Goal: Complete application form: Complete application form

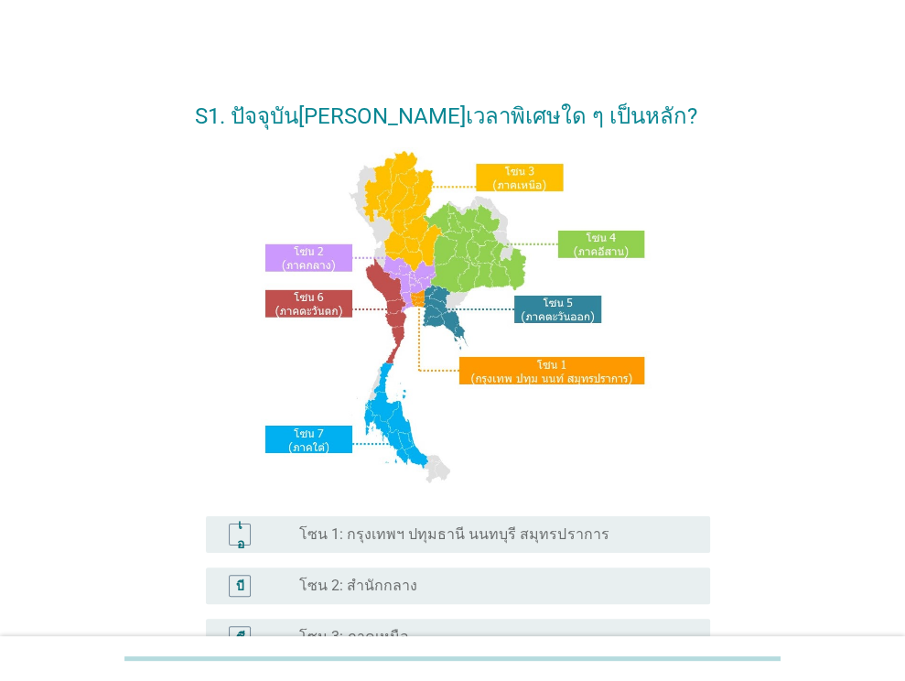
click at [381, 537] on font "โซน 1: กรุงเทพฯ ปทุมธานี นนทบุรี สมุทรปราการ" at bounding box center [453, 533] width 309 height 17
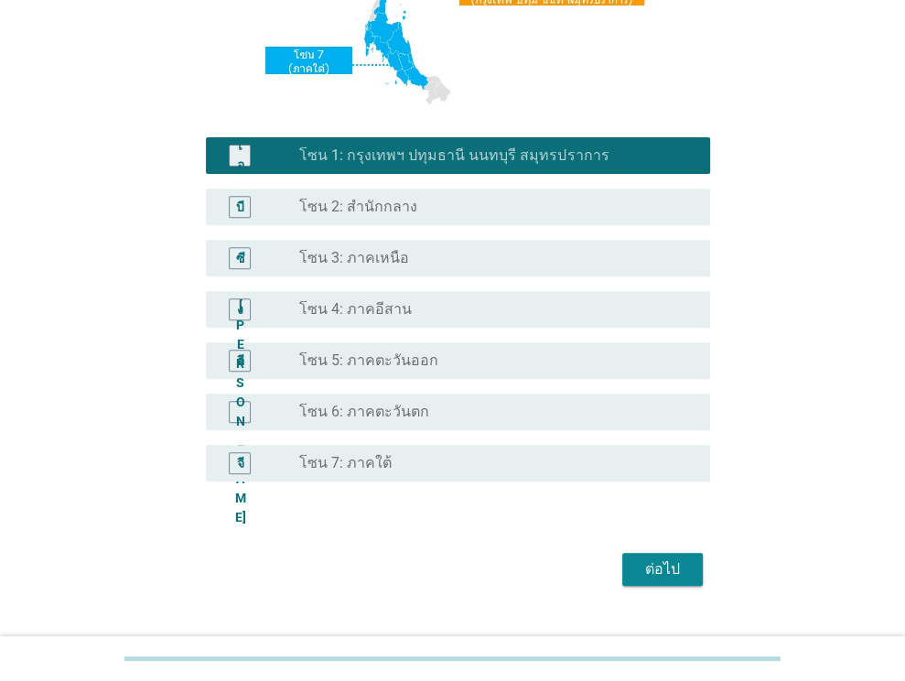
scroll to position [415, 0]
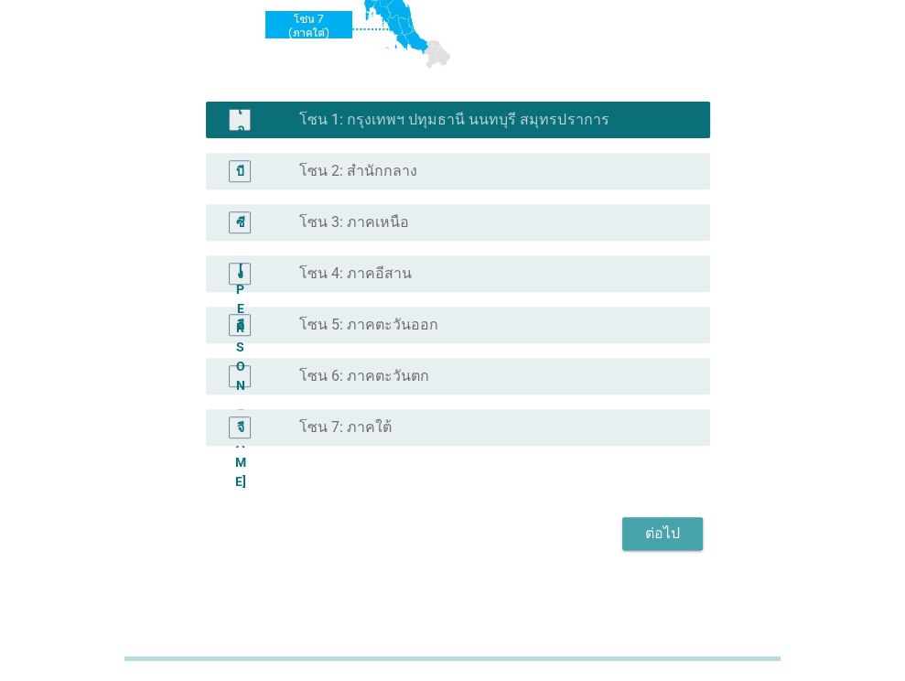
click at [674, 519] on button "ต่อไป" at bounding box center [663, 533] width 81 height 33
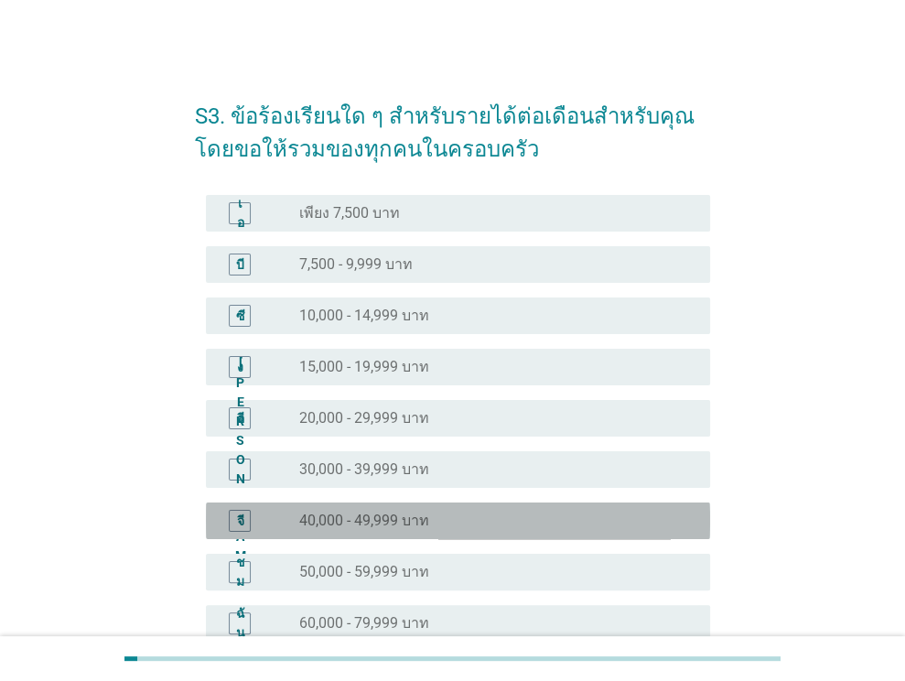
click at [404, 529] on font "40,000 - 49,999 บาท" at bounding box center [364, 521] width 130 height 18
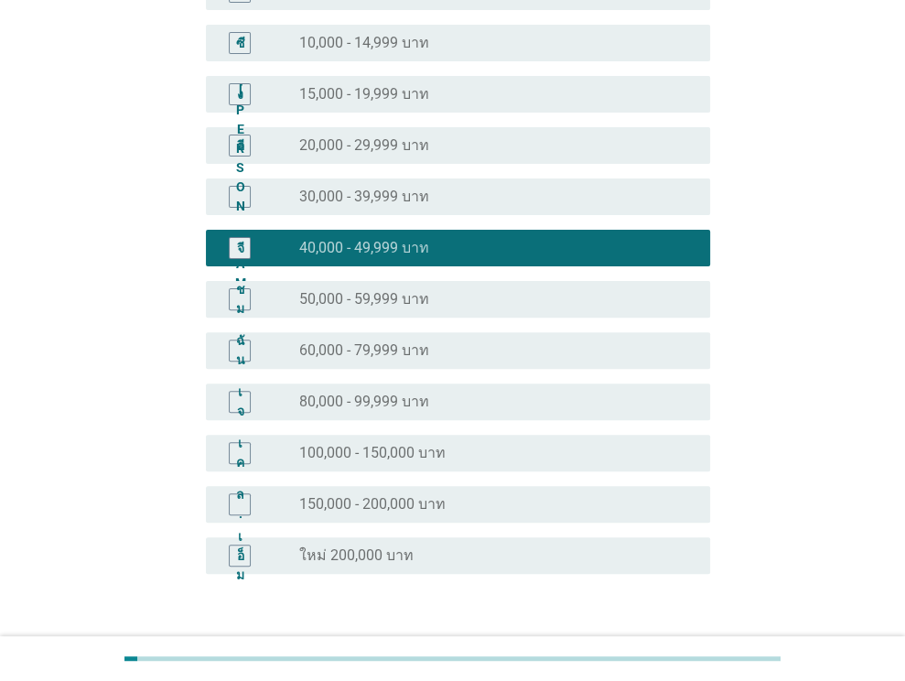
scroll to position [401, 0]
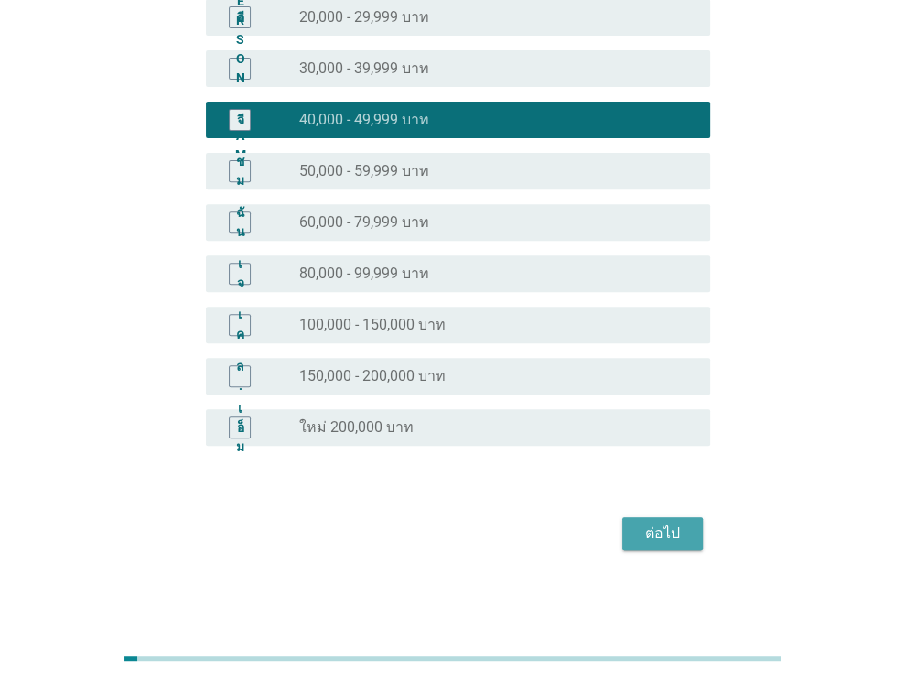
click at [670, 534] on font "ต่อไป" at bounding box center [662, 533] width 35 height 17
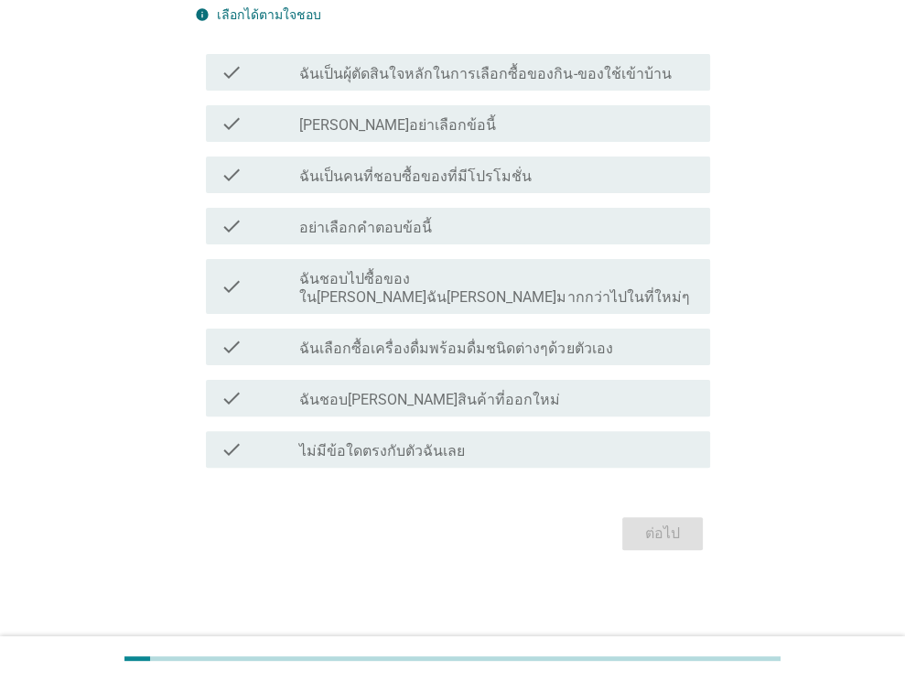
scroll to position [0, 0]
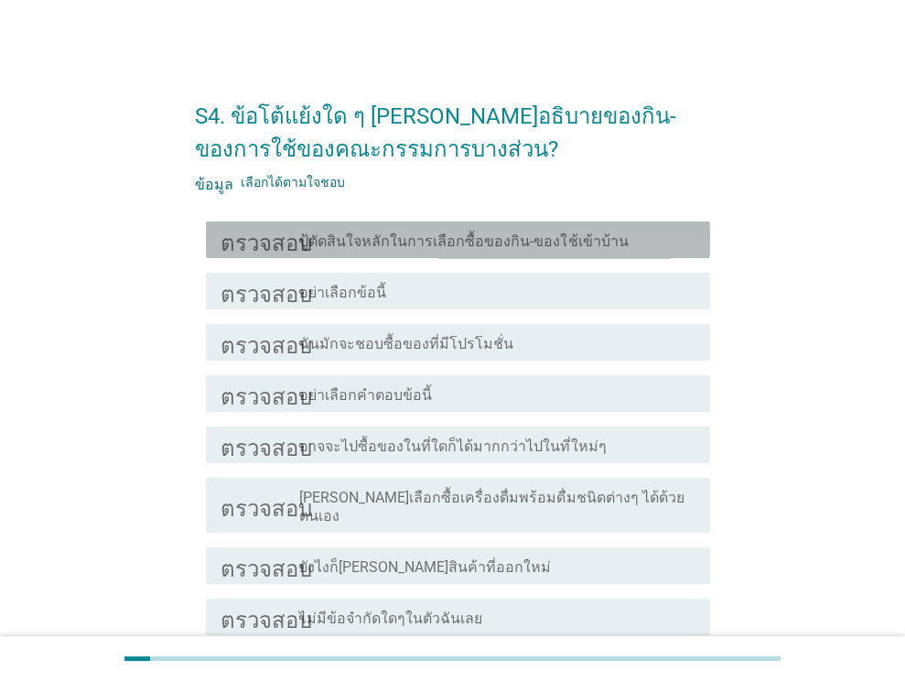
click at [516, 244] on font "ปู้ตัดสินใจหลักในการเลือกซื้อของกิน-ของใช้เข้าบ้าน" at bounding box center [463, 241] width 329 height 17
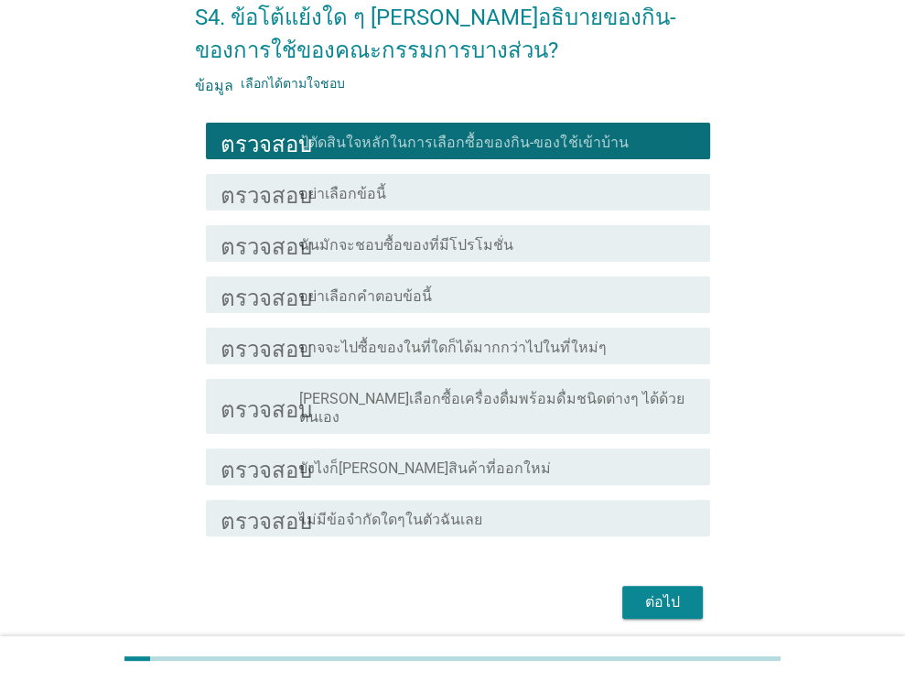
scroll to position [149, 0]
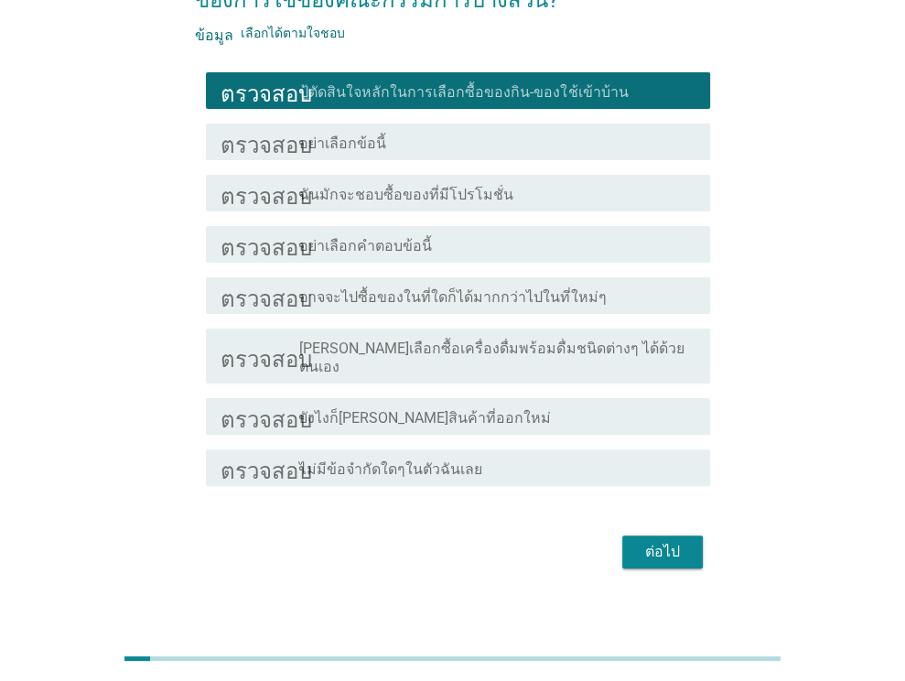
click at [659, 543] on font "ต่อไป" at bounding box center [662, 551] width 35 height 17
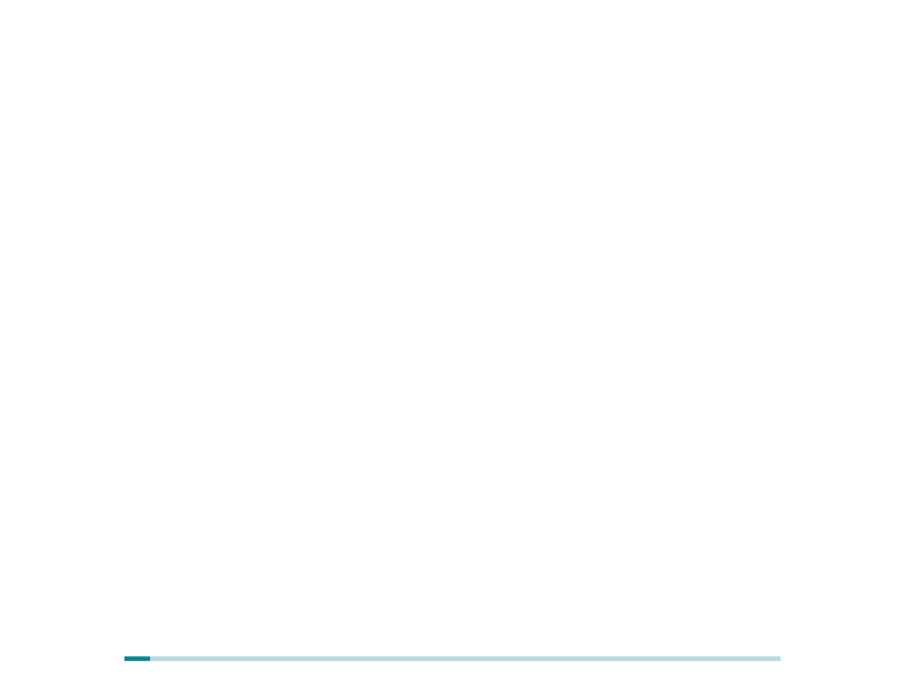
scroll to position [0, 0]
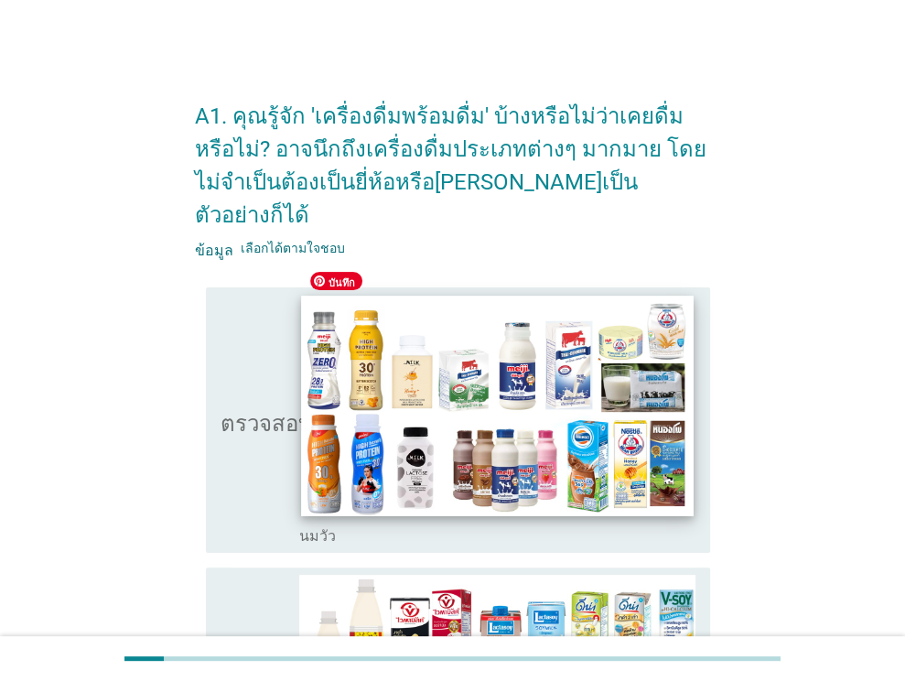
click at [343, 391] on img at bounding box center [498, 406] width 392 height 221
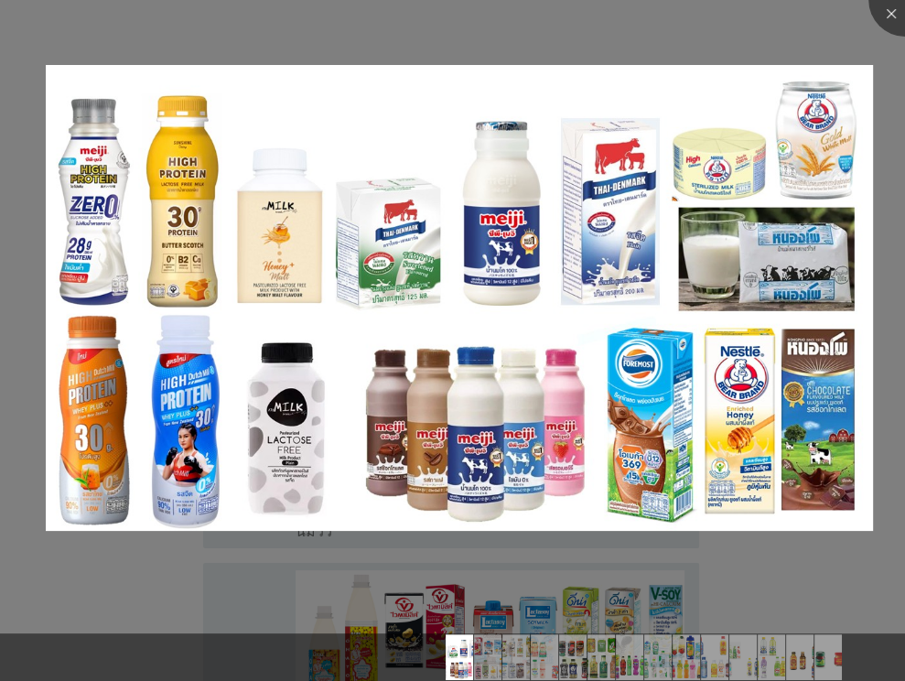
click at [762, 566] on div at bounding box center [452, 340] width 905 height 681
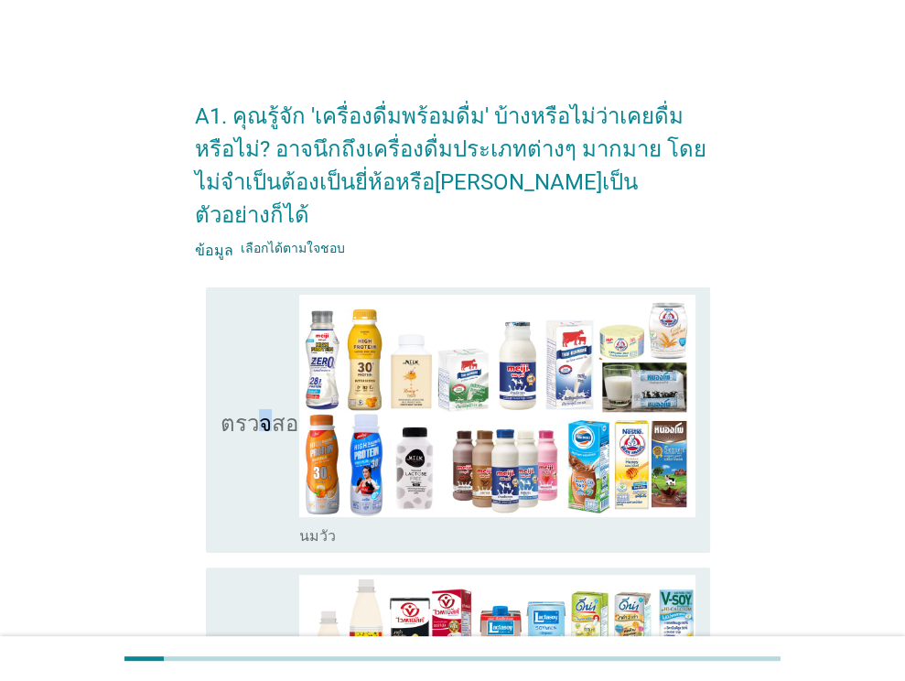
click at [260, 446] on icon "ตรวจสอบ" at bounding box center [267, 420] width 92 height 251
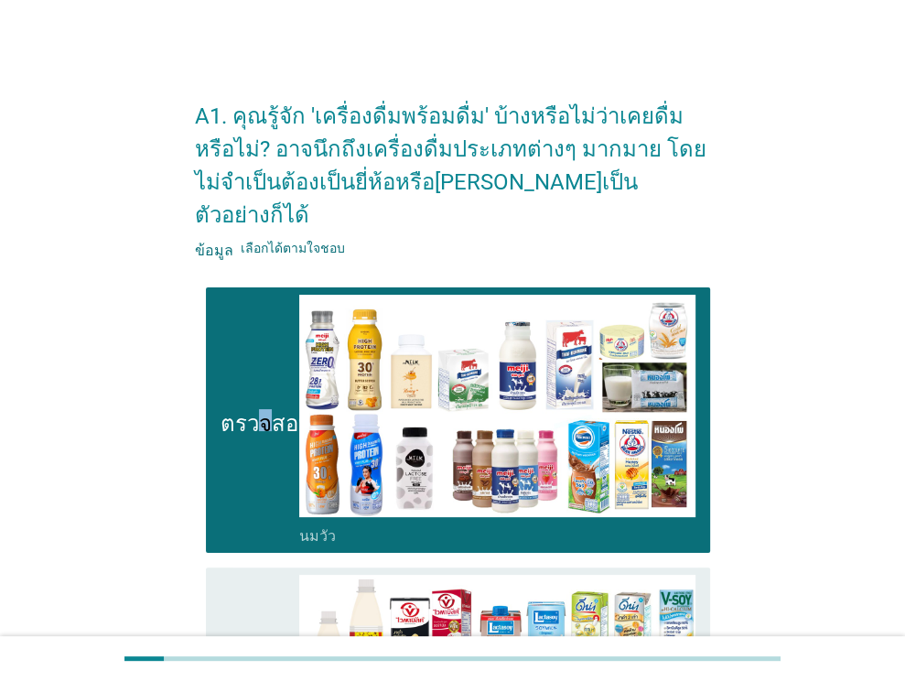
scroll to position [92, 0]
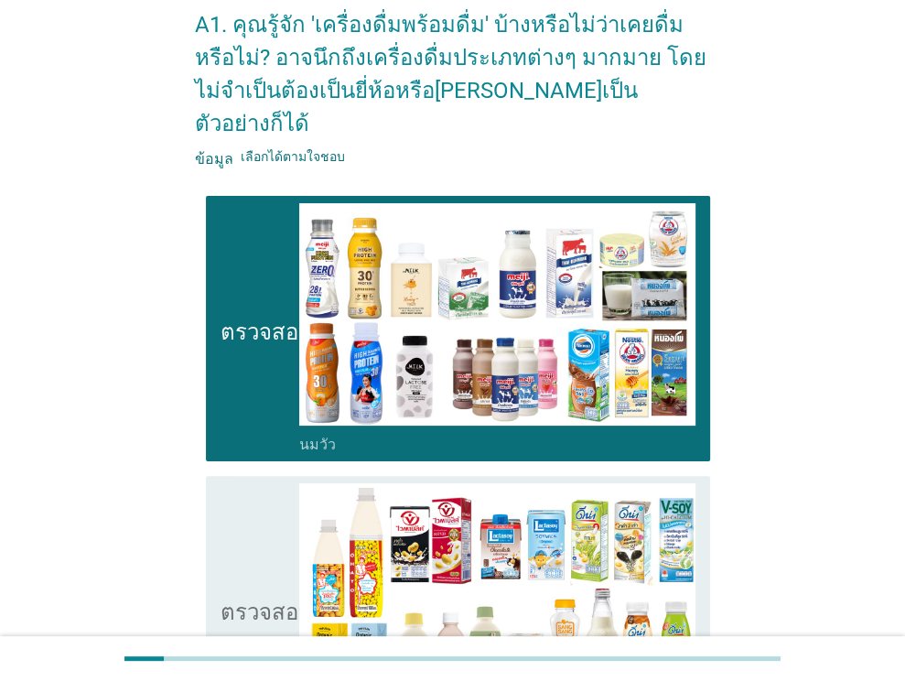
click at [263, 524] on icon "ตรวจสอบ" at bounding box center [267, 608] width 92 height 251
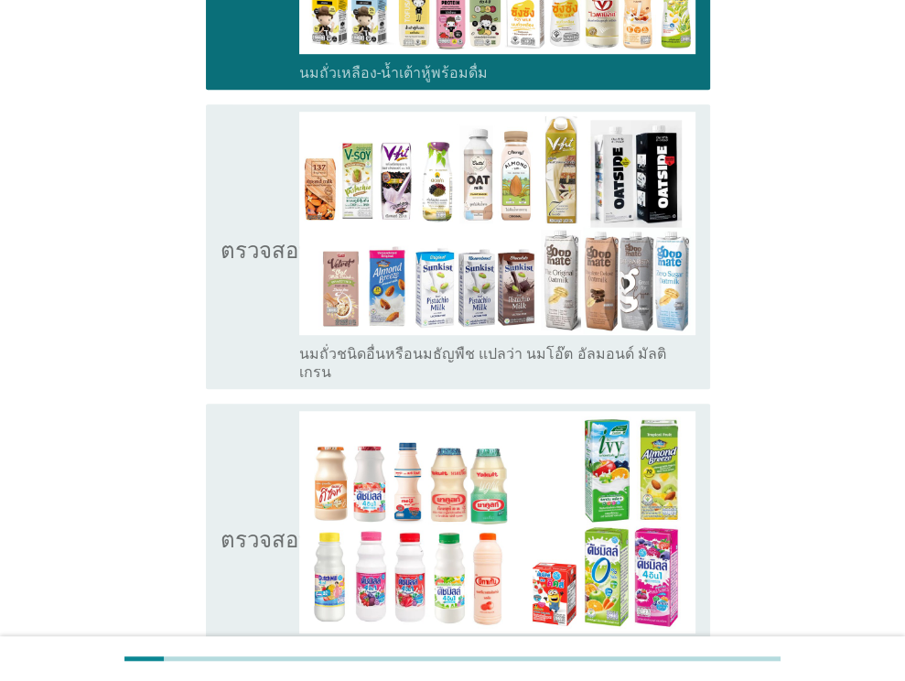
scroll to position [783, 0]
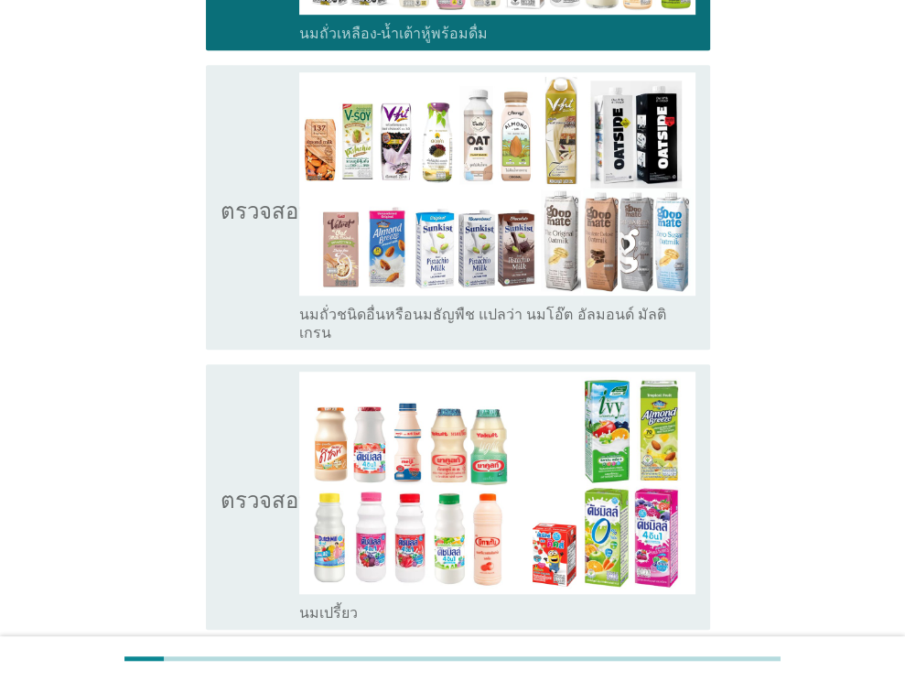
click at [263, 219] on icon "ตรวจสอบ" at bounding box center [267, 206] width 92 height 269
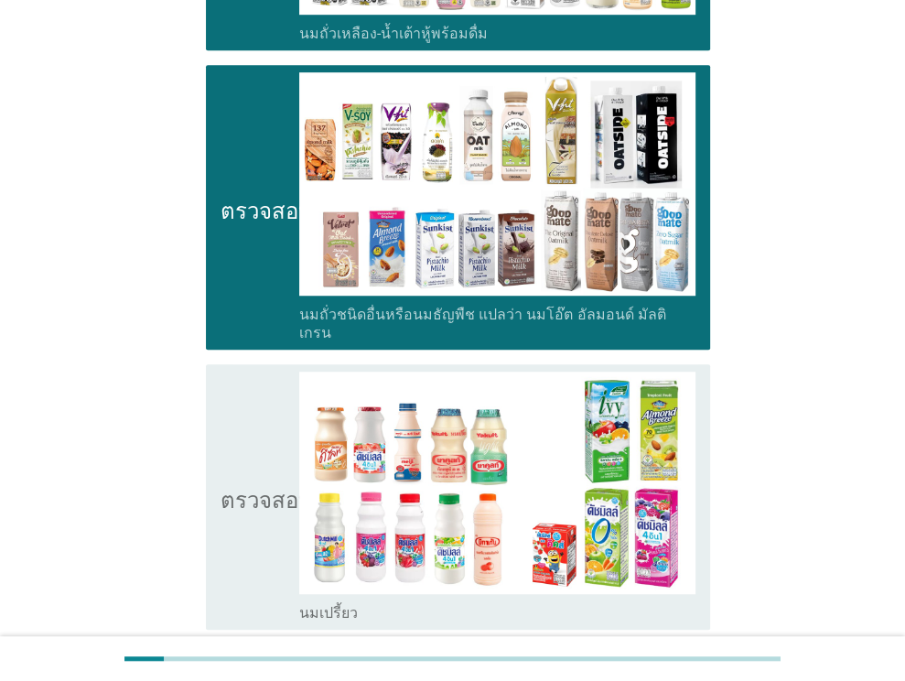
click at [244, 372] on icon "ตรวจสอบ" at bounding box center [267, 497] width 92 height 251
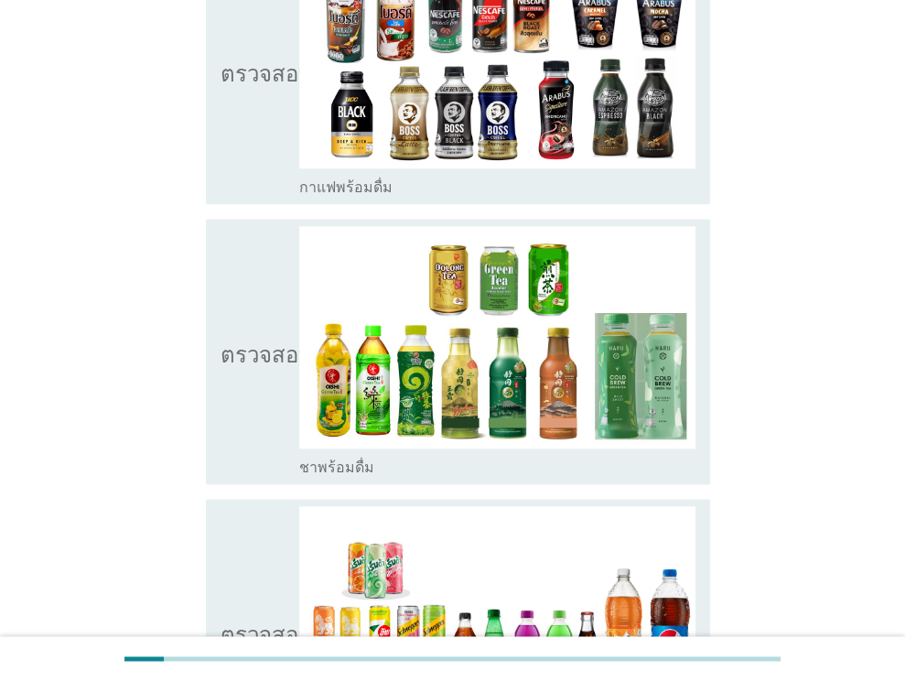
scroll to position [1439, 0]
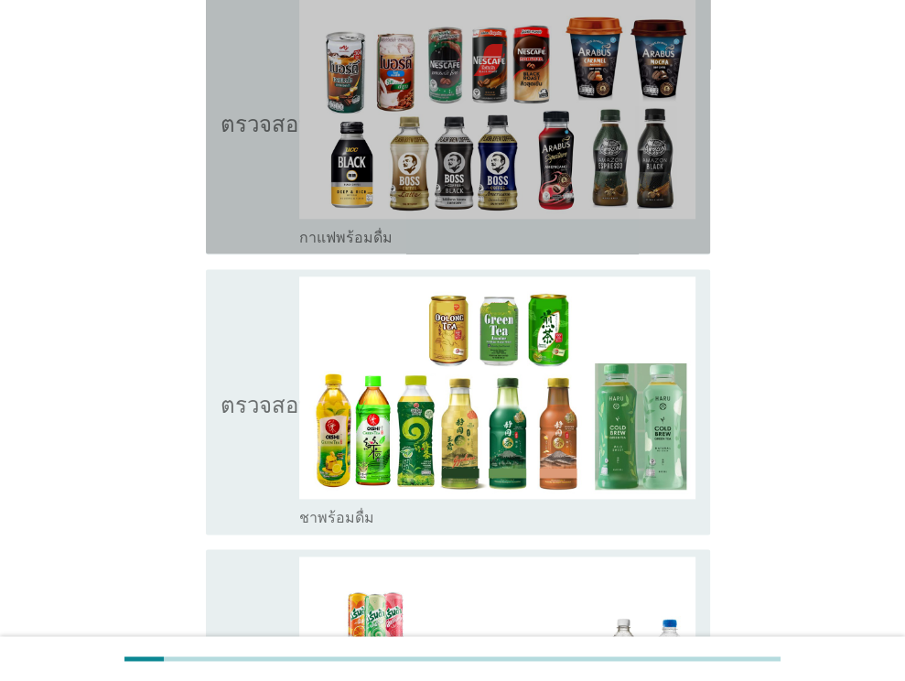
click at [254, 157] on icon "ตรวจสอบ" at bounding box center [267, 120] width 92 height 251
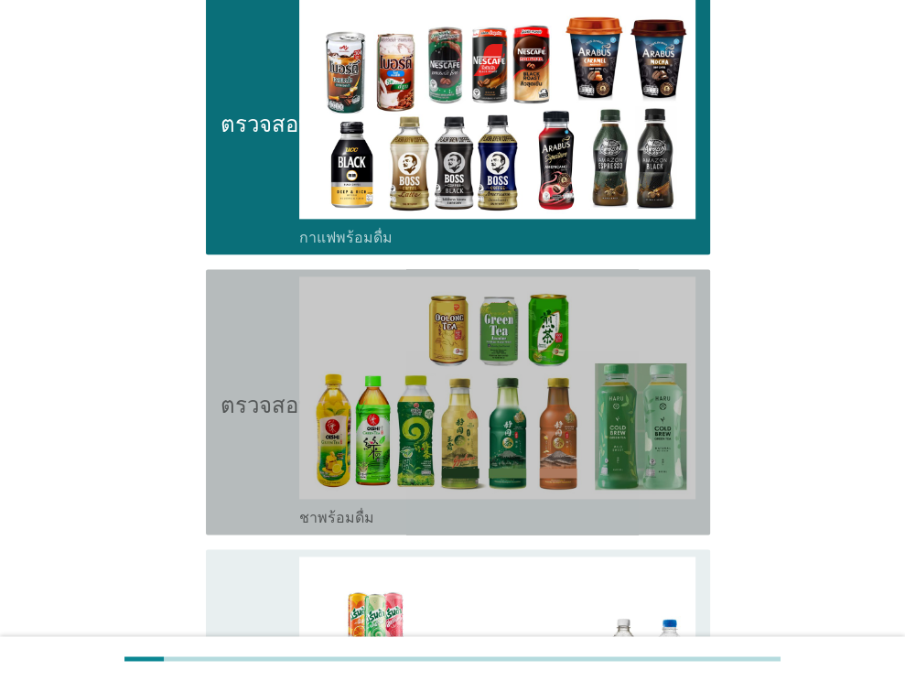
click at [249, 391] on font "ตรวจสอบ" at bounding box center [267, 402] width 92 height 22
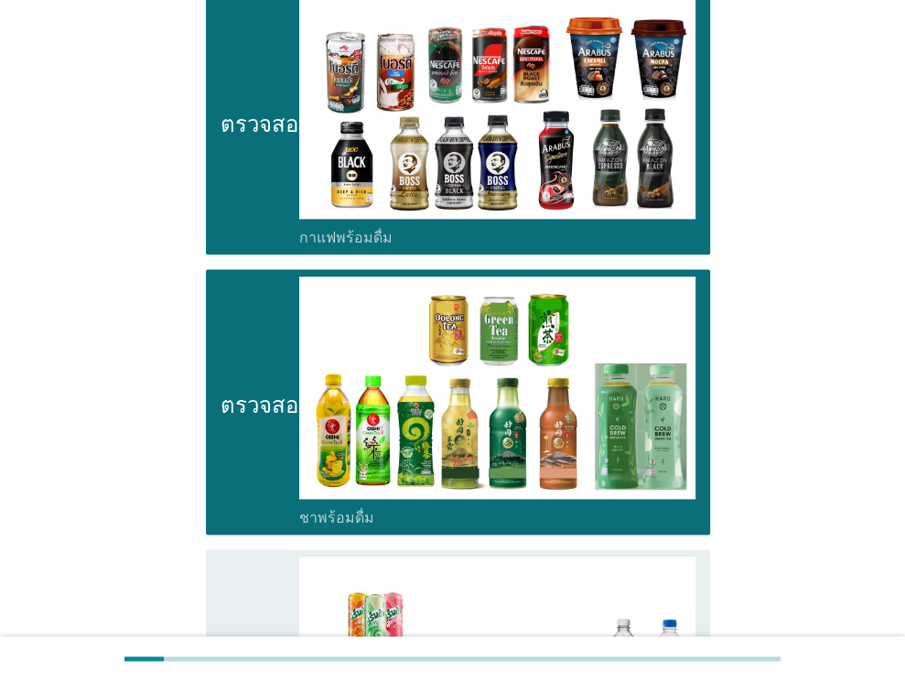
click at [277, 581] on icon "ตรวจสอบ" at bounding box center [267, 682] width 92 height 251
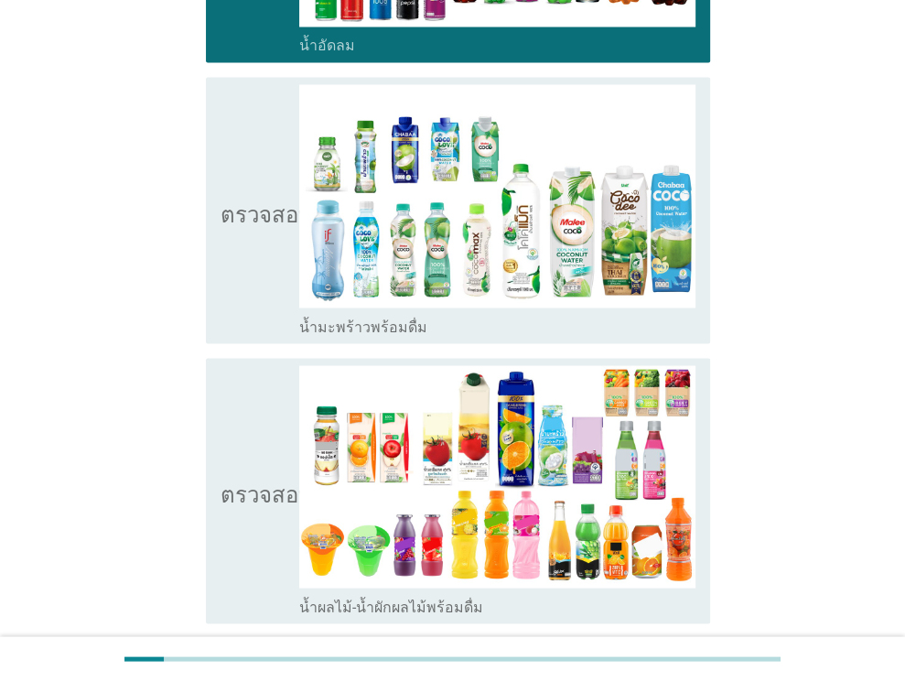
scroll to position [2201, 0]
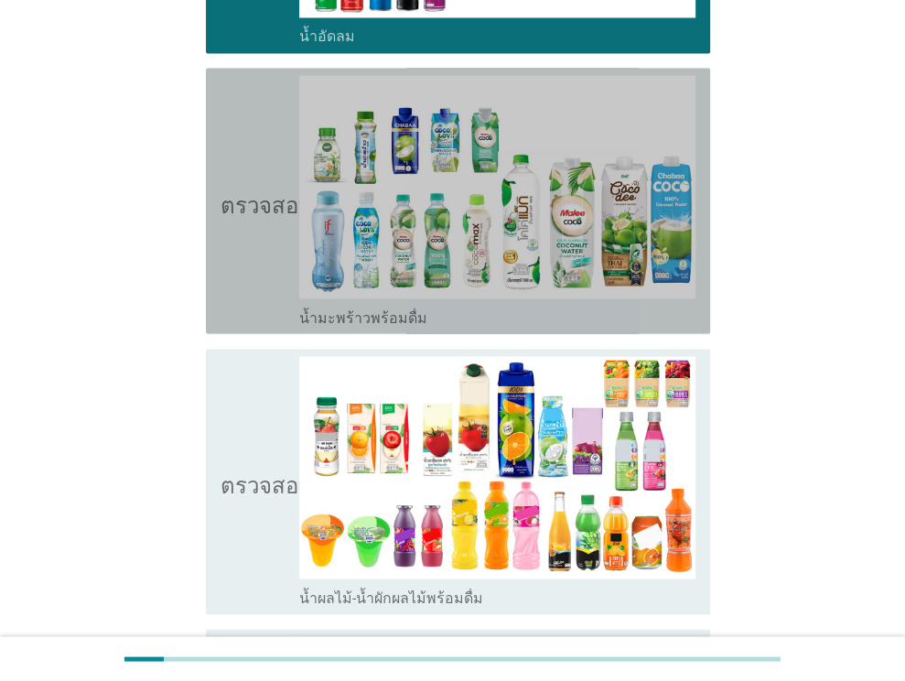
click at [243, 231] on icon "ตรวจสอบ" at bounding box center [267, 200] width 92 height 251
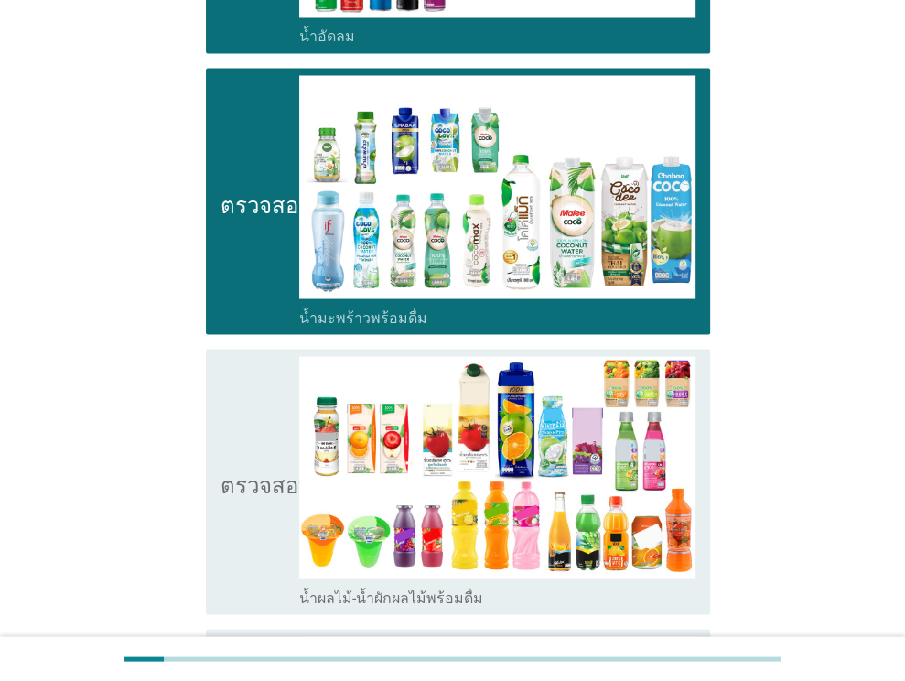
click at [259, 356] on icon "ตรวจสอบ" at bounding box center [267, 481] width 92 height 251
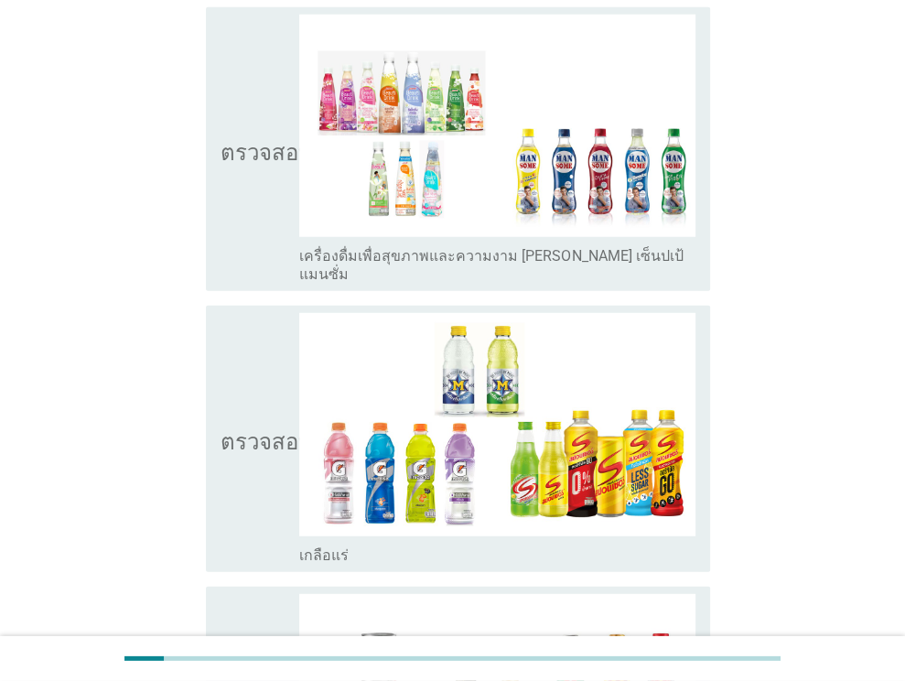
scroll to position [3108, 0]
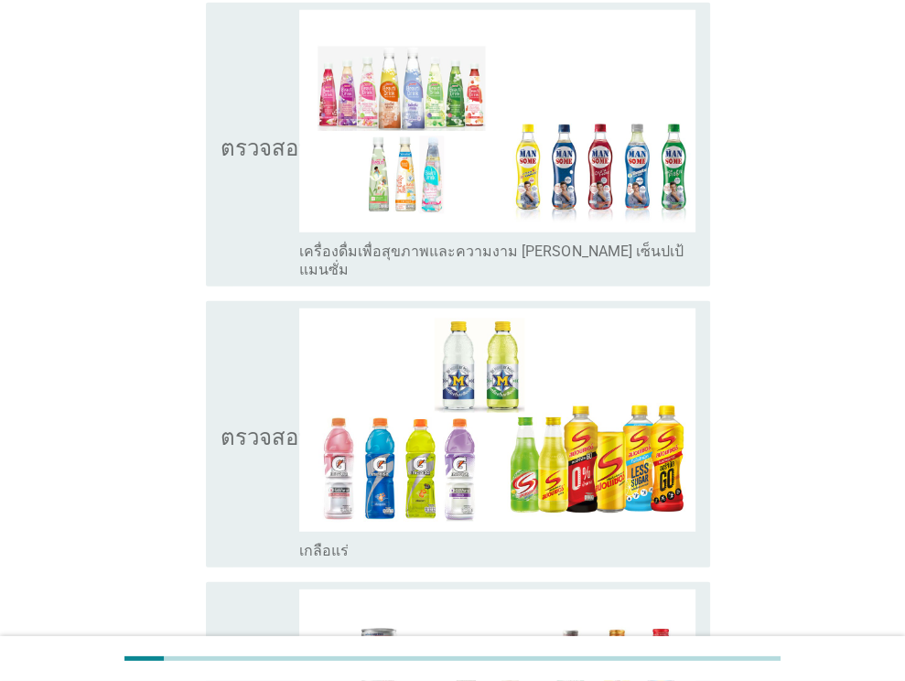
click at [227, 186] on icon "ตรวจสอบ" at bounding box center [267, 144] width 92 height 269
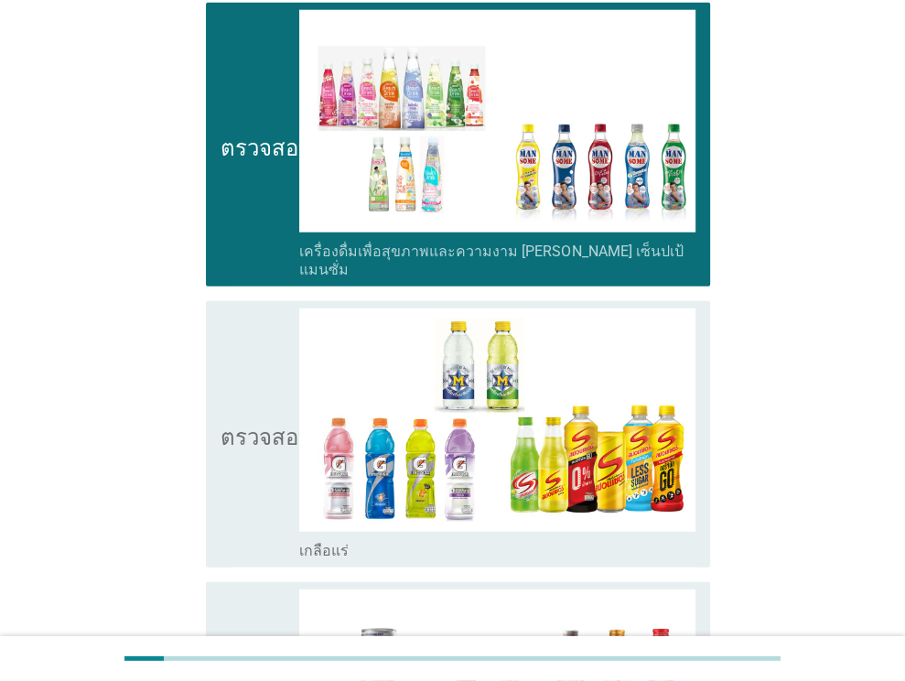
click at [248, 309] on icon "ตรวจสอบ" at bounding box center [267, 434] width 92 height 251
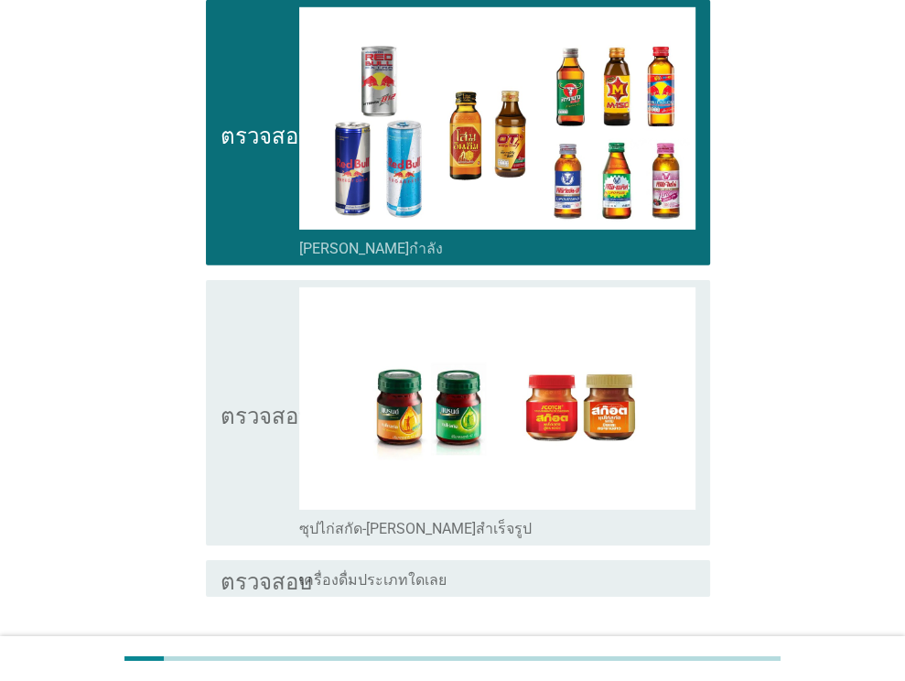
scroll to position [3743, 0]
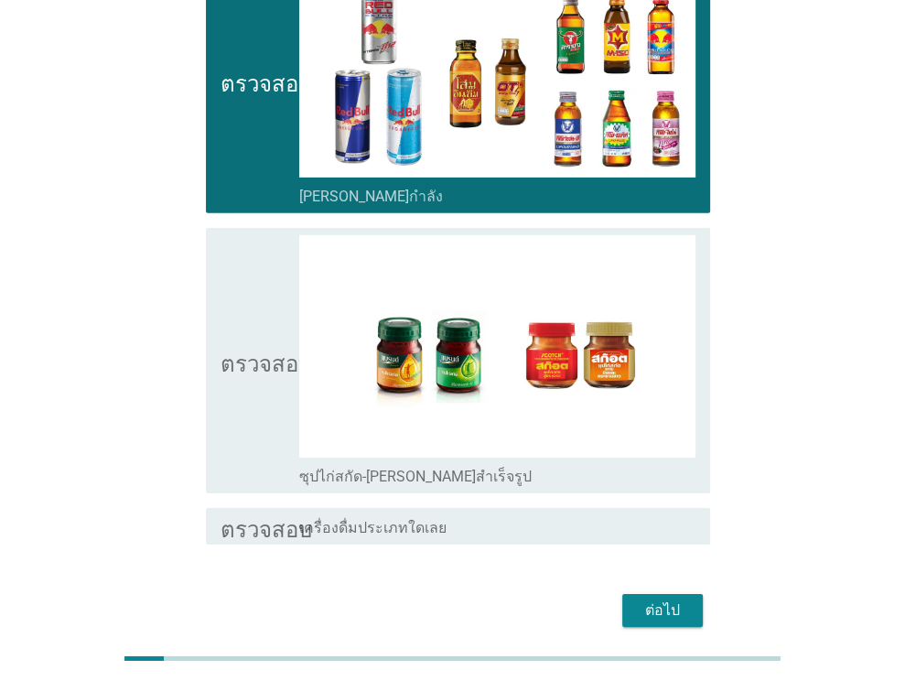
click at [233, 339] on icon "ตรวจสอบ" at bounding box center [267, 360] width 92 height 251
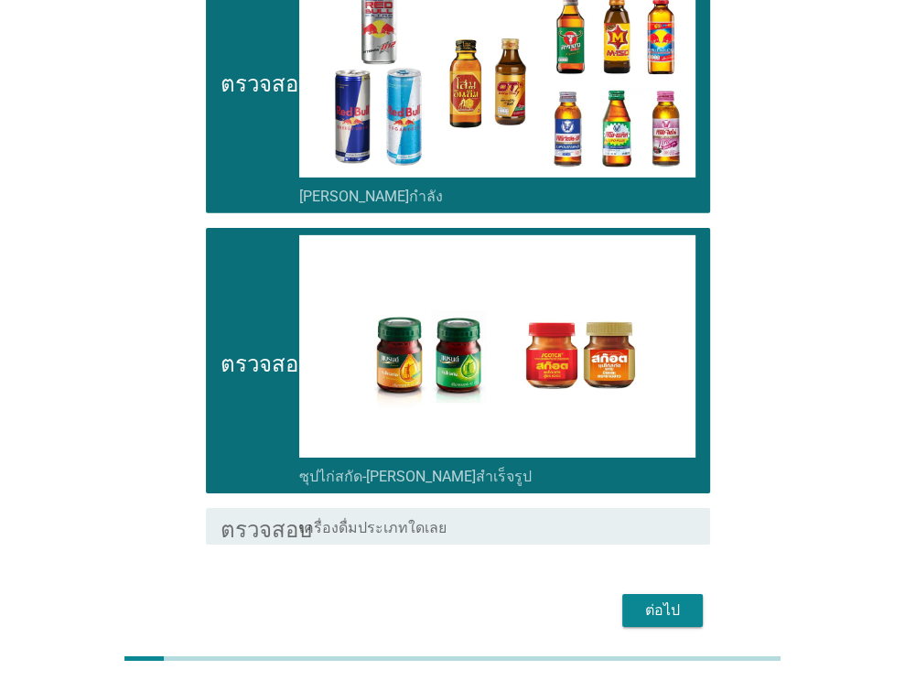
click at [658, 601] on font "ต่อไป" at bounding box center [662, 609] width 35 height 17
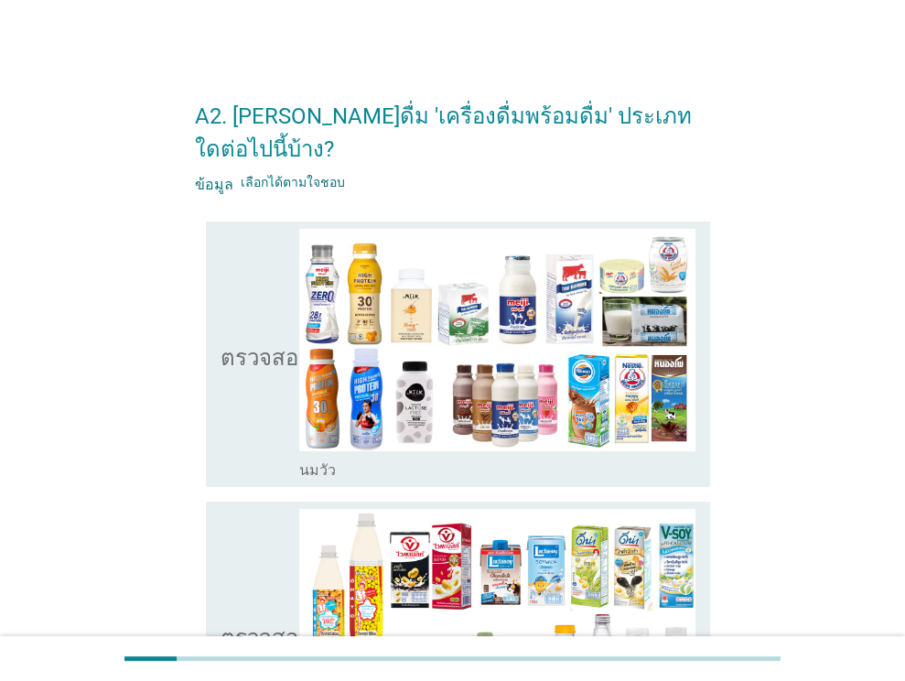
click at [251, 419] on icon "ตรวจสอบ" at bounding box center [267, 354] width 92 height 251
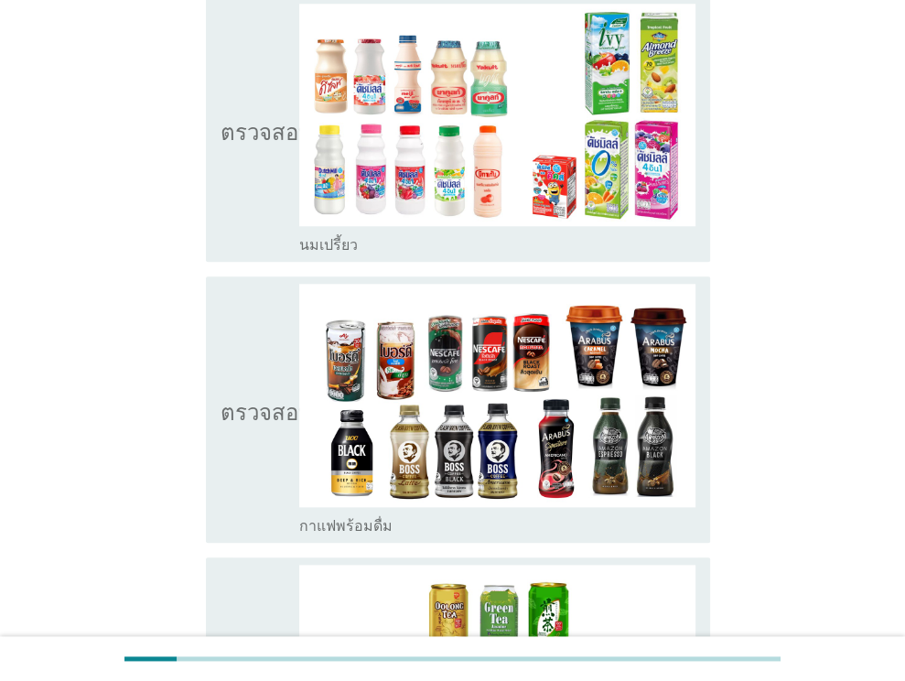
scroll to position [1090, 0]
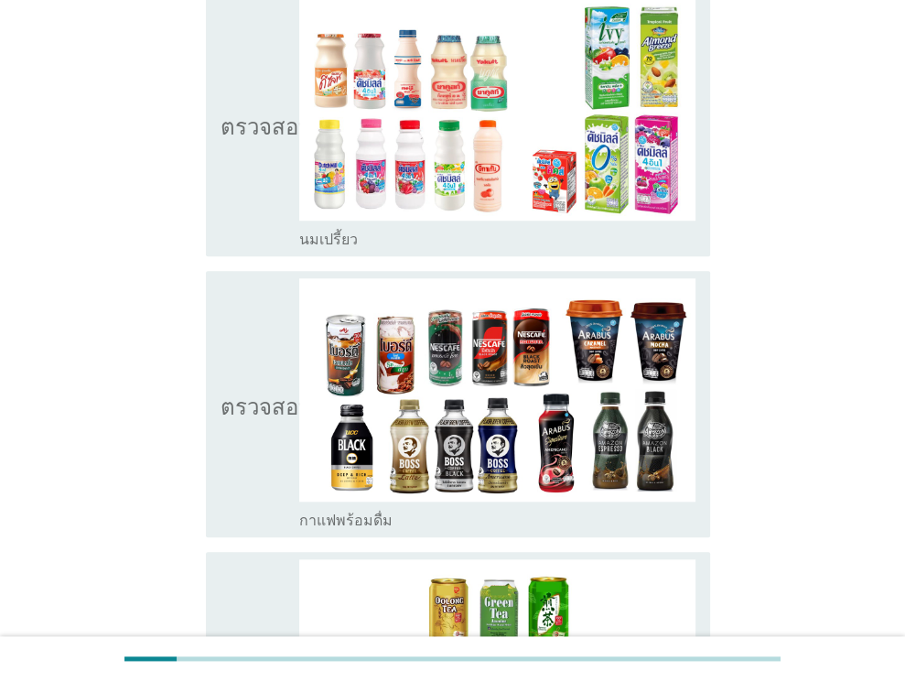
click at [231, 179] on icon "ตรวจสอบ" at bounding box center [267, 123] width 92 height 251
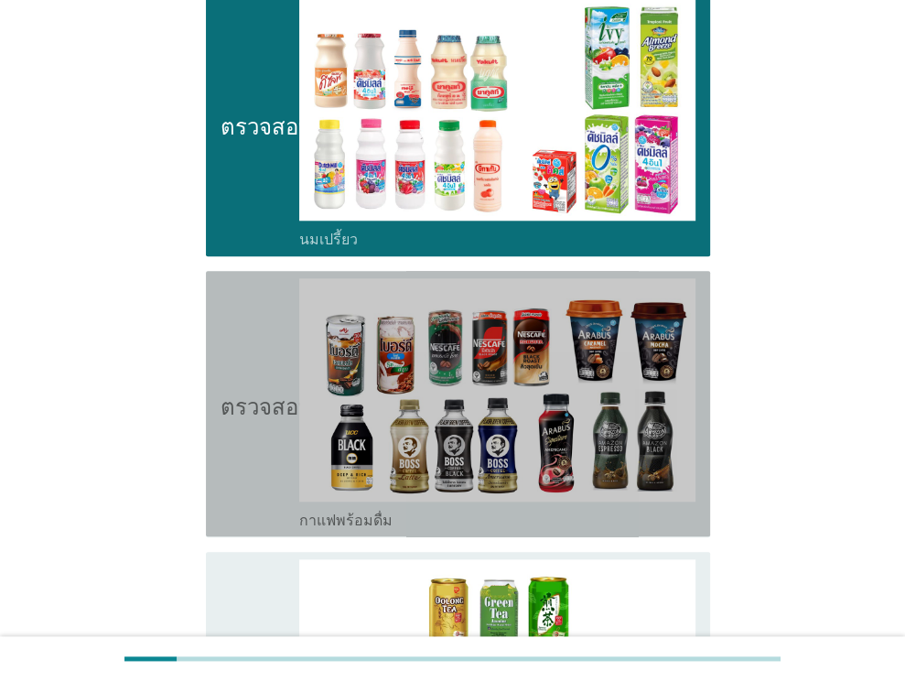
click at [256, 412] on icon "ตรวจสอบ" at bounding box center [267, 403] width 92 height 251
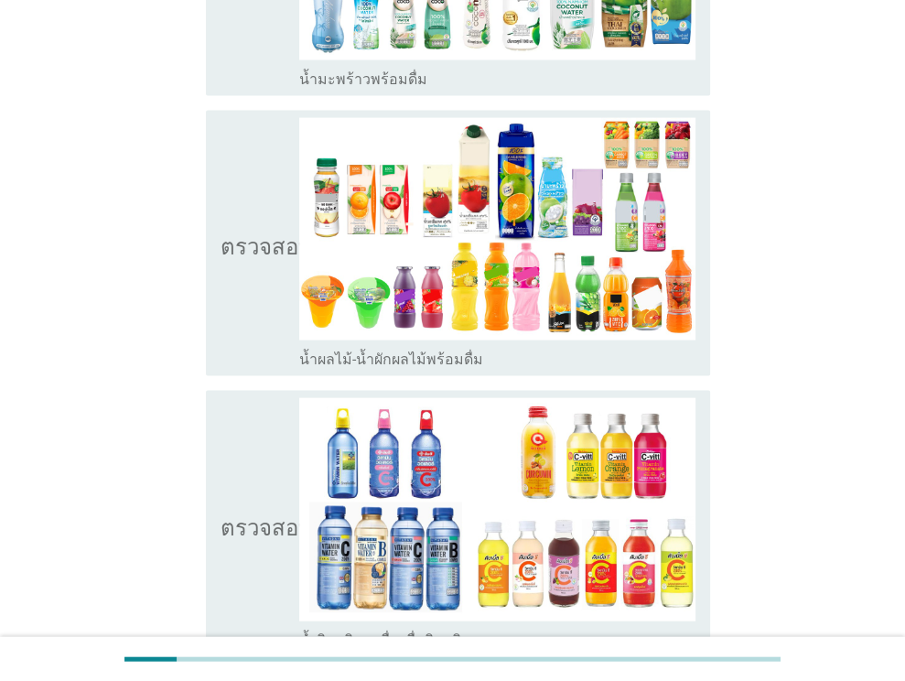
scroll to position [2353, 0]
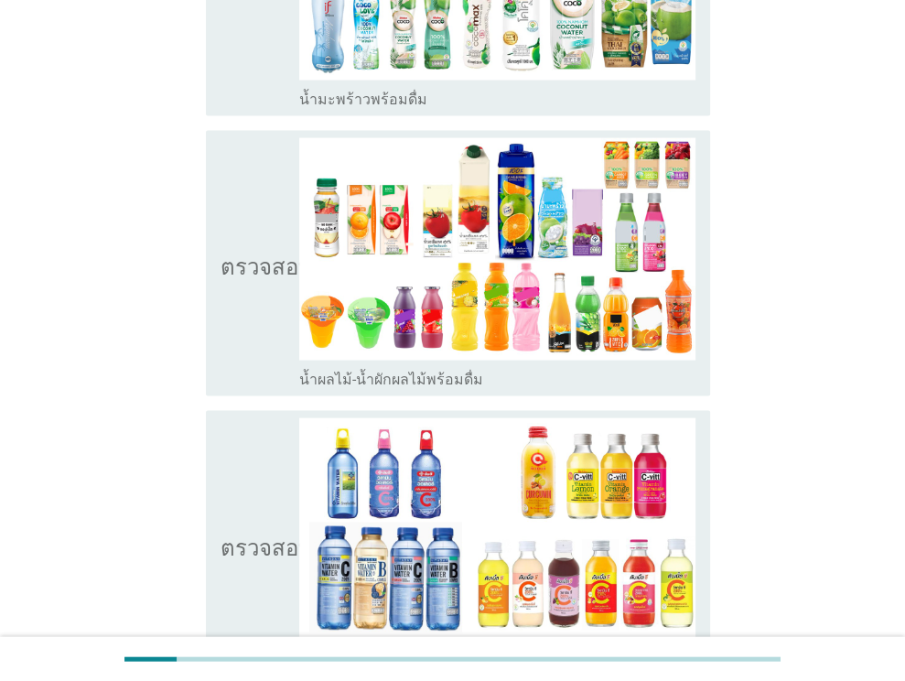
click at [245, 322] on icon "ตรวจสอบ" at bounding box center [267, 263] width 92 height 251
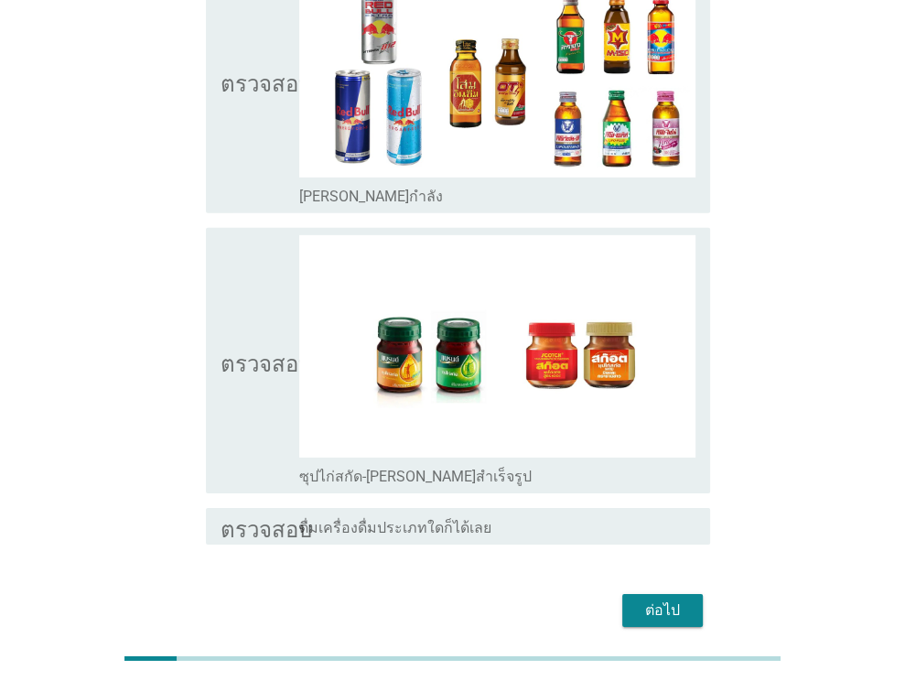
scroll to position [3517, 0]
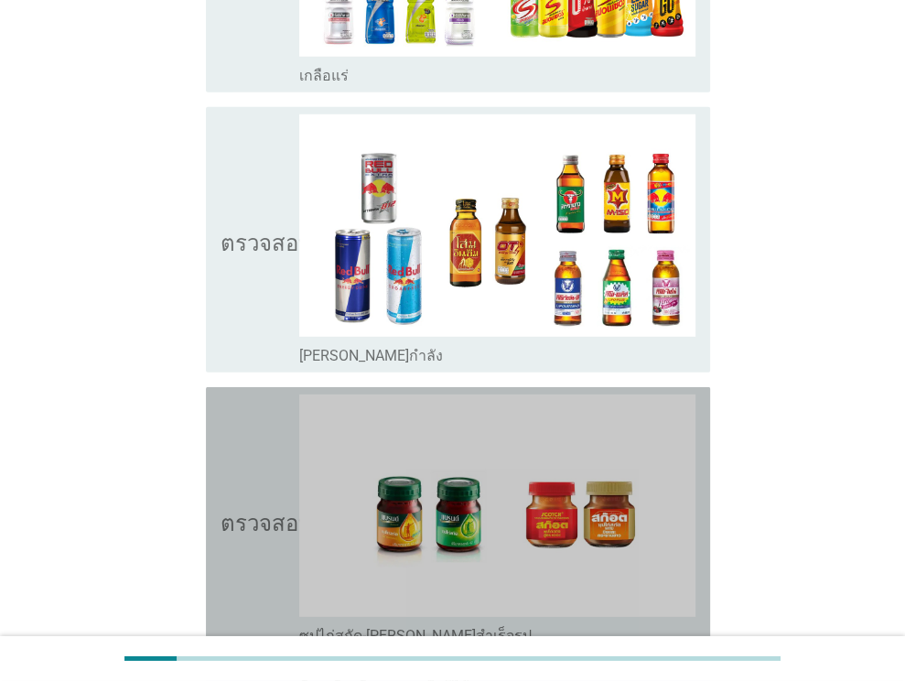
click at [276, 512] on icon "ตรวจสอบ" at bounding box center [267, 520] width 92 height 251
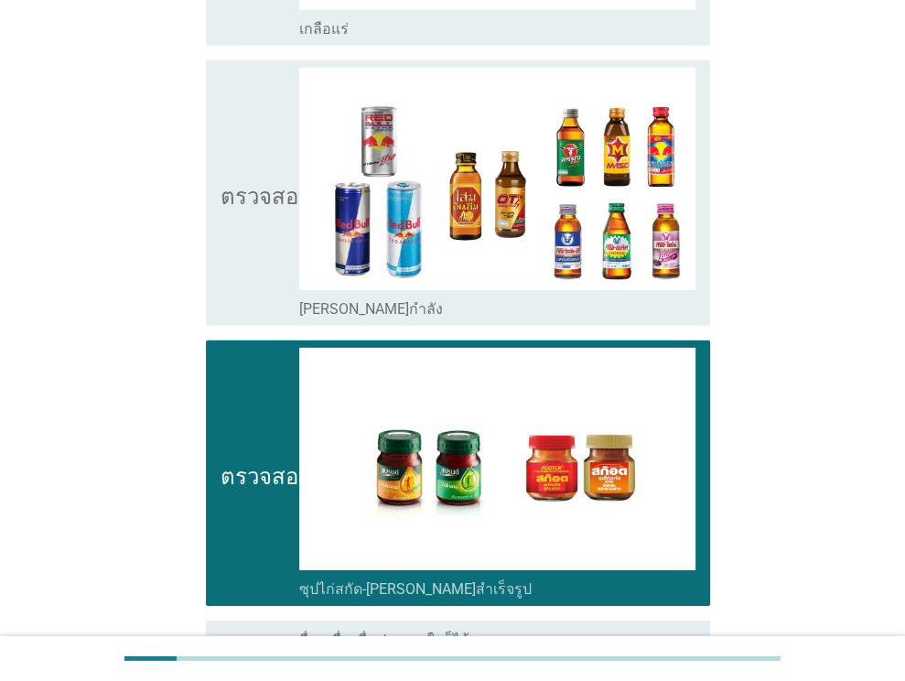
scroll to position [3677, 0]
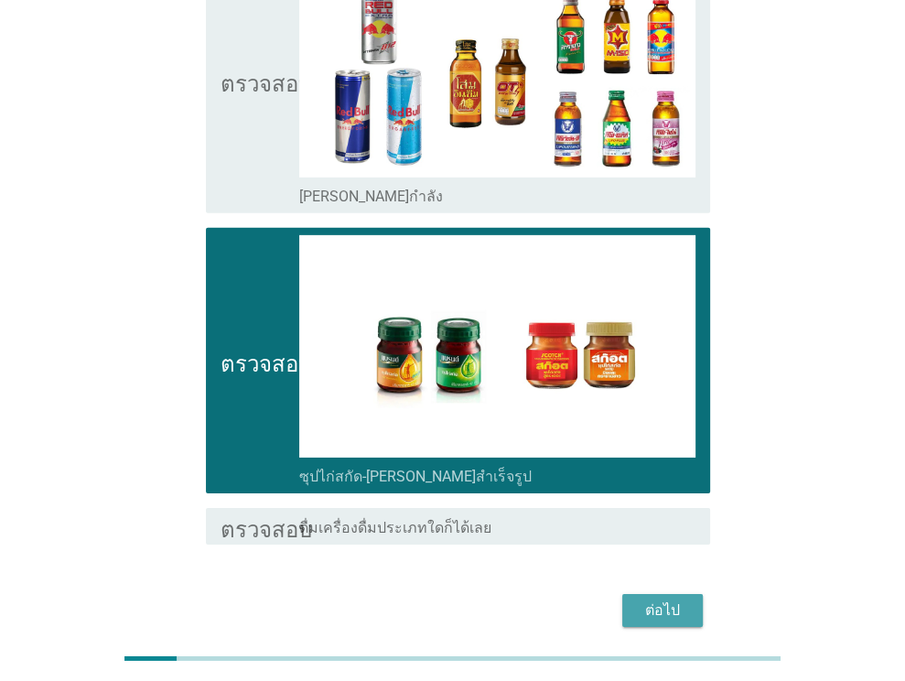
click at [674, 601] on font "ต่อไป" at bounding box center [662, 609] width 35 height 17
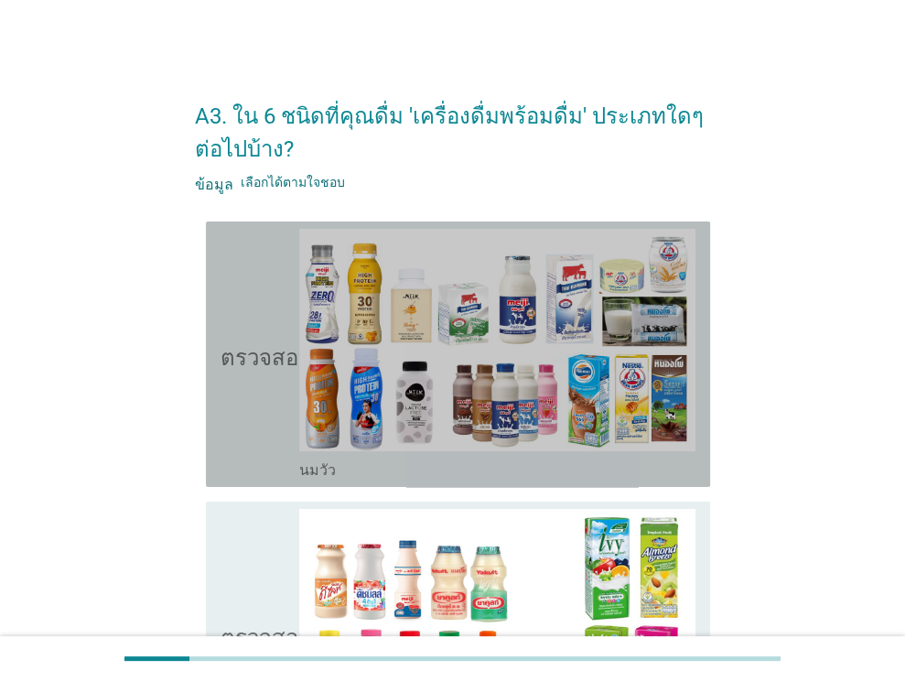
click at [273, 436] on icon "ตรวจสอบ" at bounding box center [267, 354] width 92 height 251
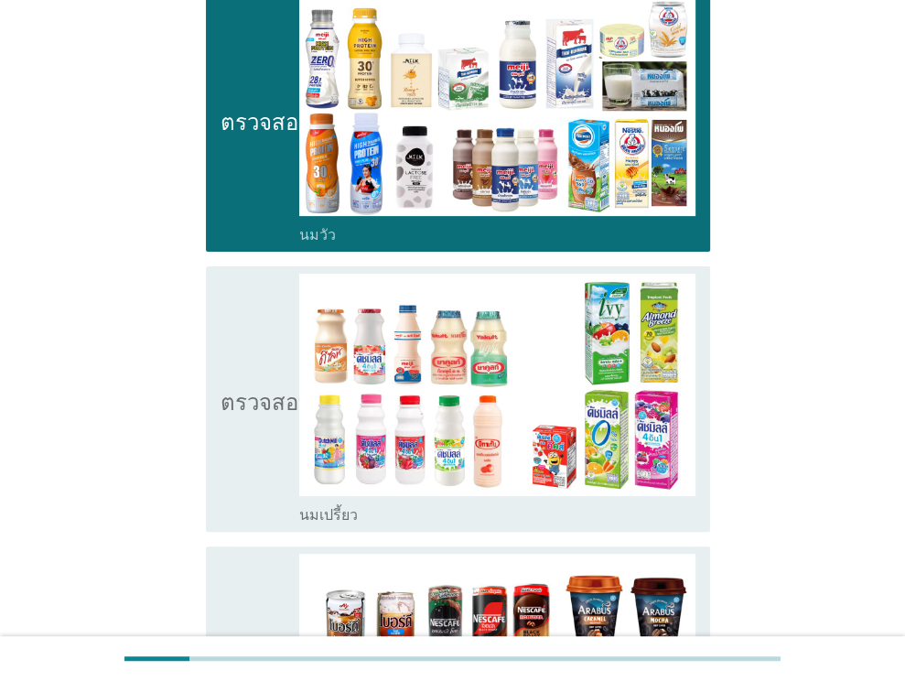
scroll to position [271, 0]
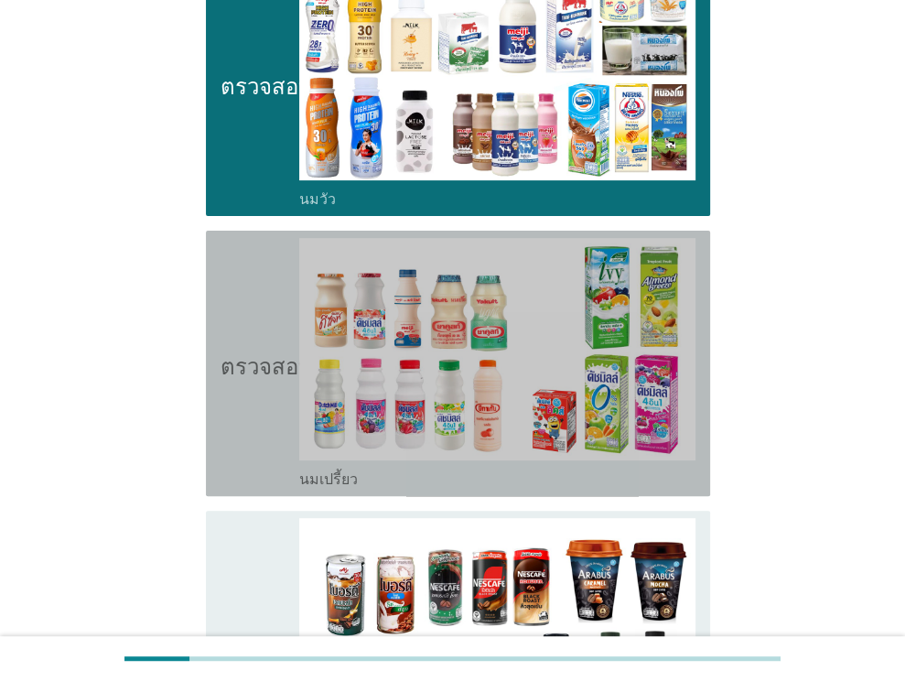
click at [238, 413] on icon "ตรวจสอบ" at bounding box center [267, 363] width 92 height 251
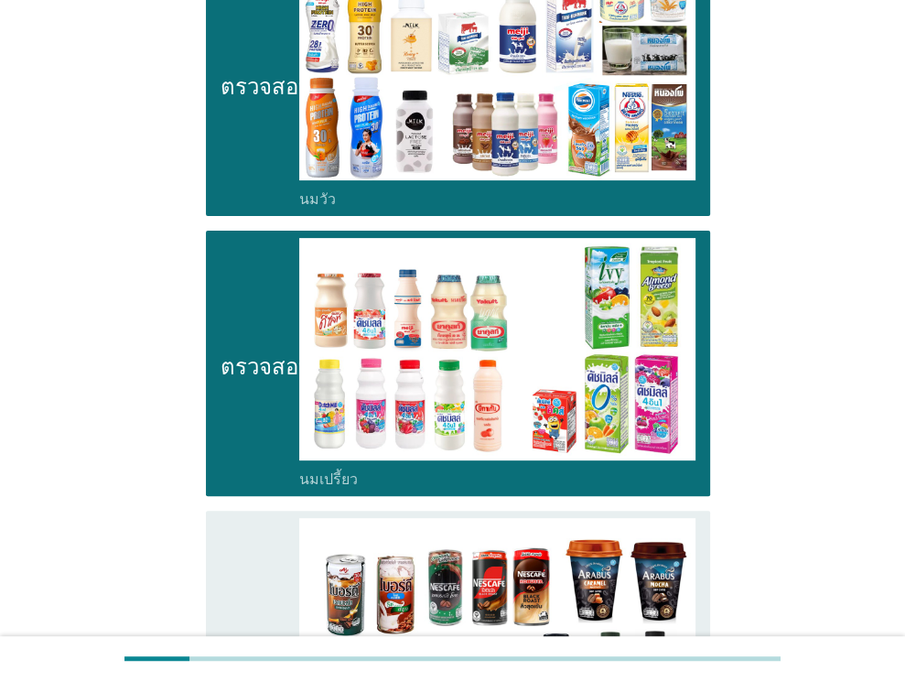
click at [258, 566] on icon "ตรวจสอบ" at bounding box center [267, 643] width 92 height 251
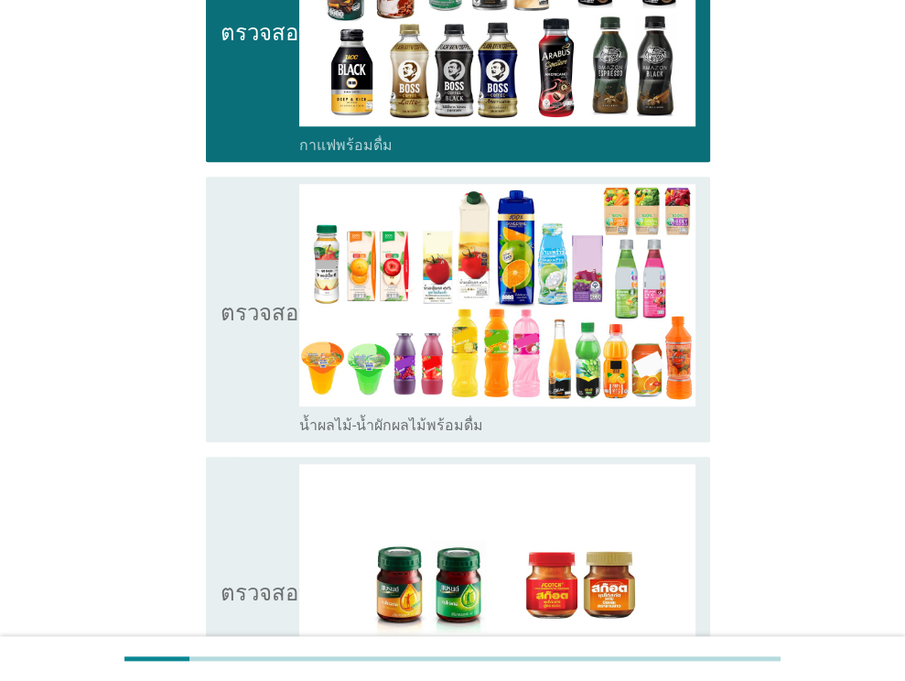
scroll to position [894, 0]
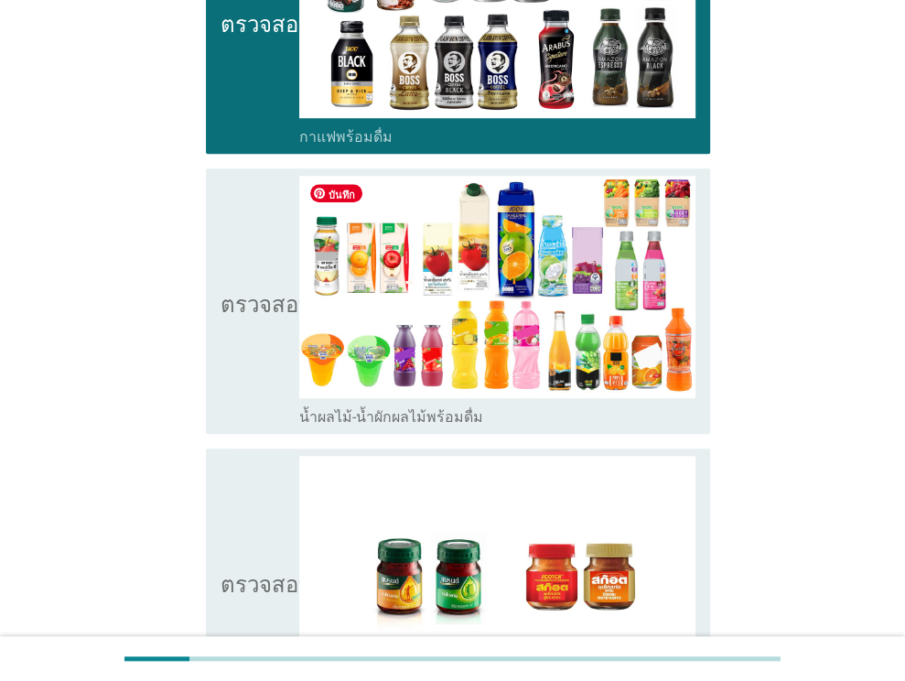
click at [231, 369] on icon "ตรวจสอบ" at bounding box center [267, 301] width 92 height 251
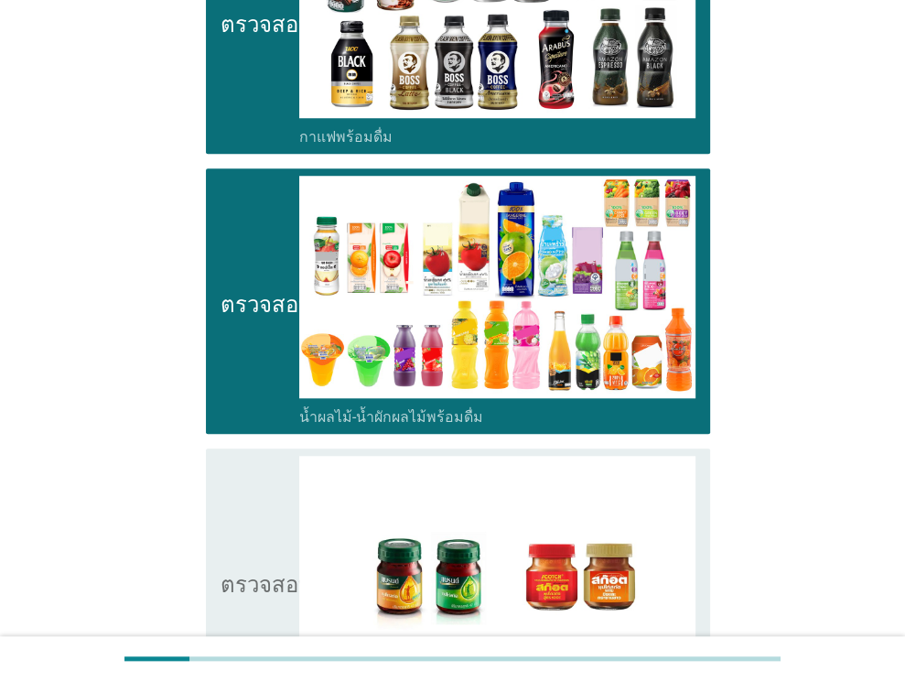
click at [257, 484] on icon "ตรวจสอบ" at bounding box center [267, 581] width 92 height 251
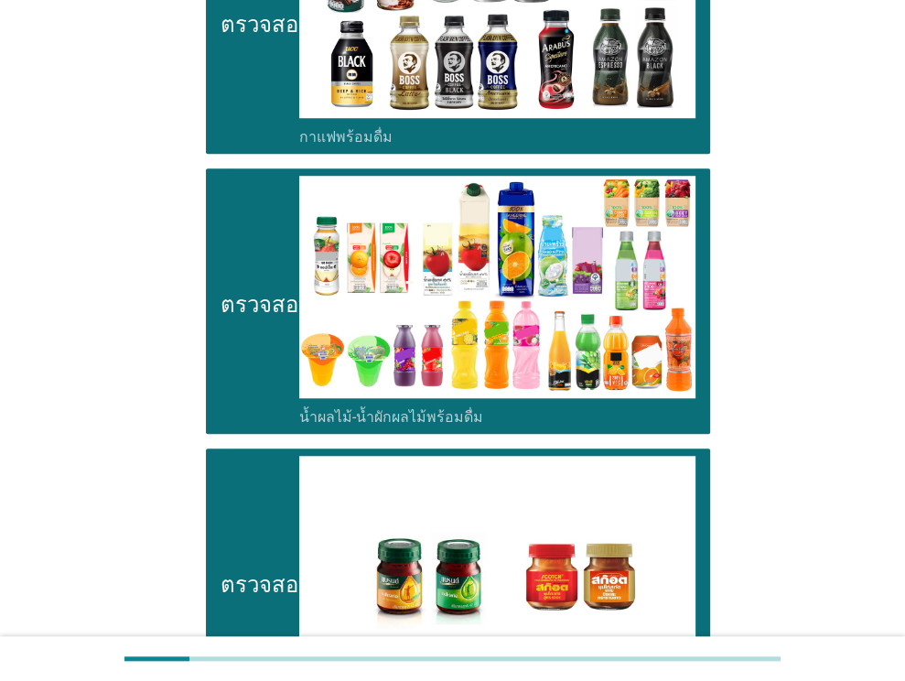
scroll to position [1190, 0]
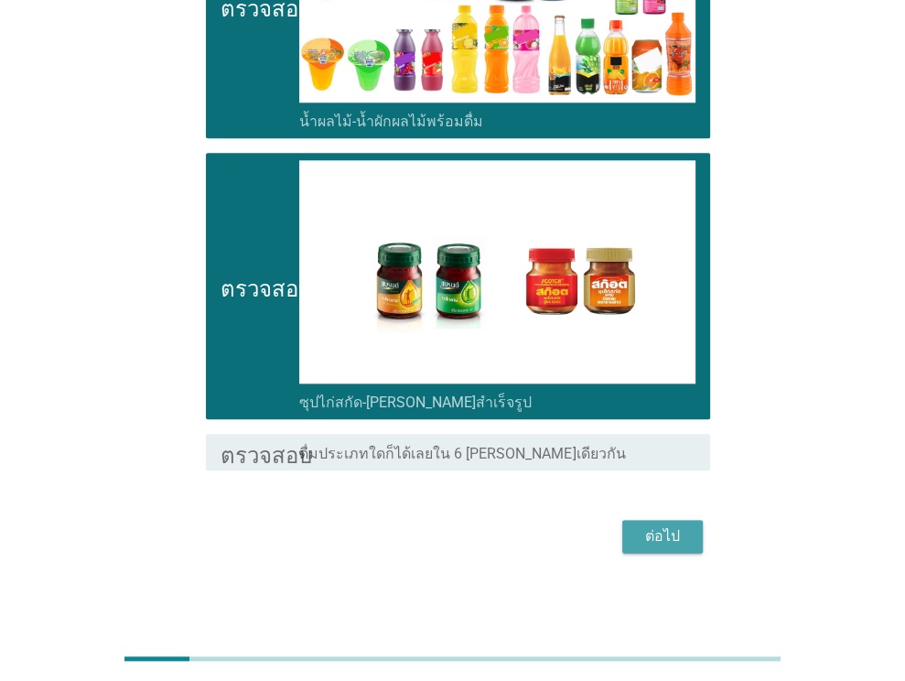
click at [667, 534] on font "ต่อไป" at bounding box center [662, 535] width 35 height 17
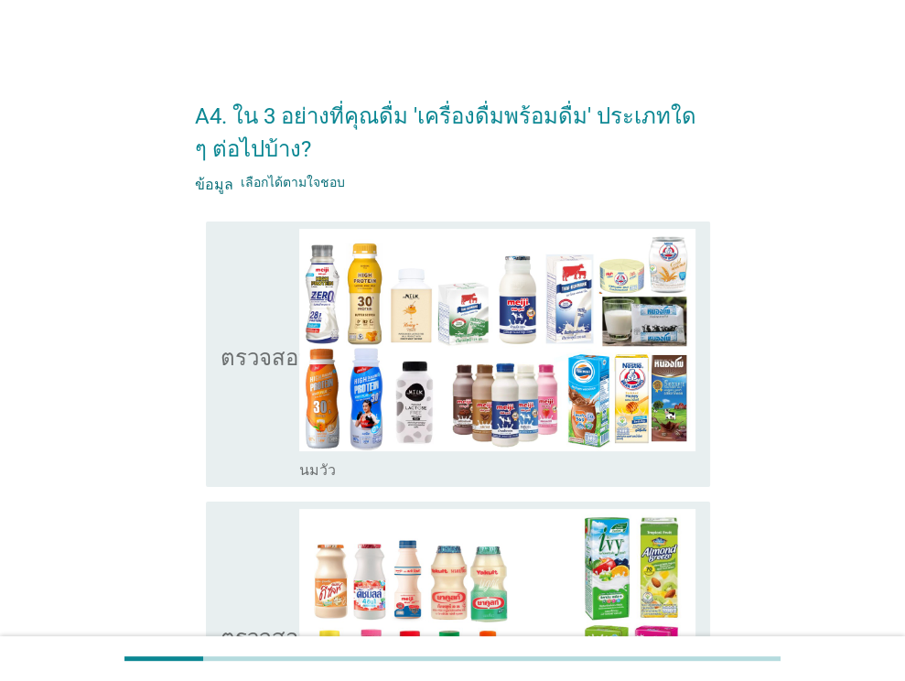
click at [277, 420] on icon "ตรวจสอบ" at bounding box center [267, 354] width 92 height 251
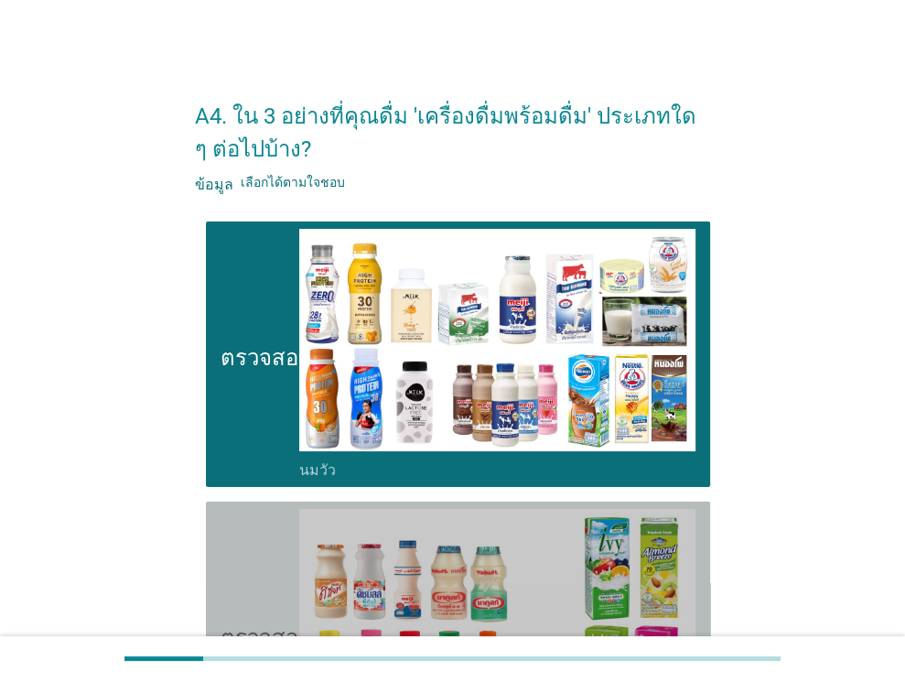
click at [242, 567] on icon "ตรวจสอบ" at bounding box center [267, 634] width 92 height 251
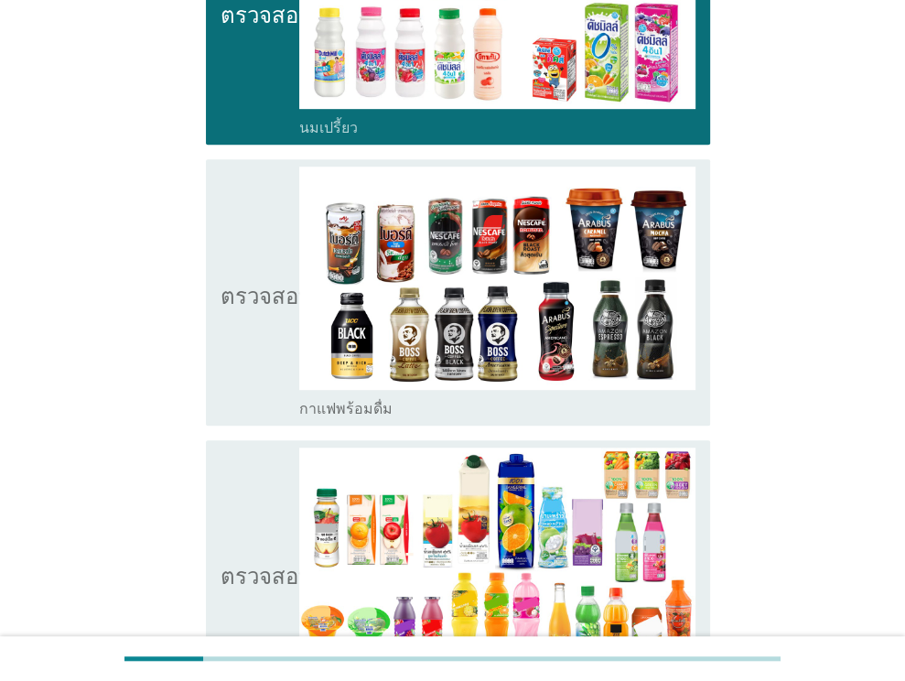
scroll to position [637, 0]
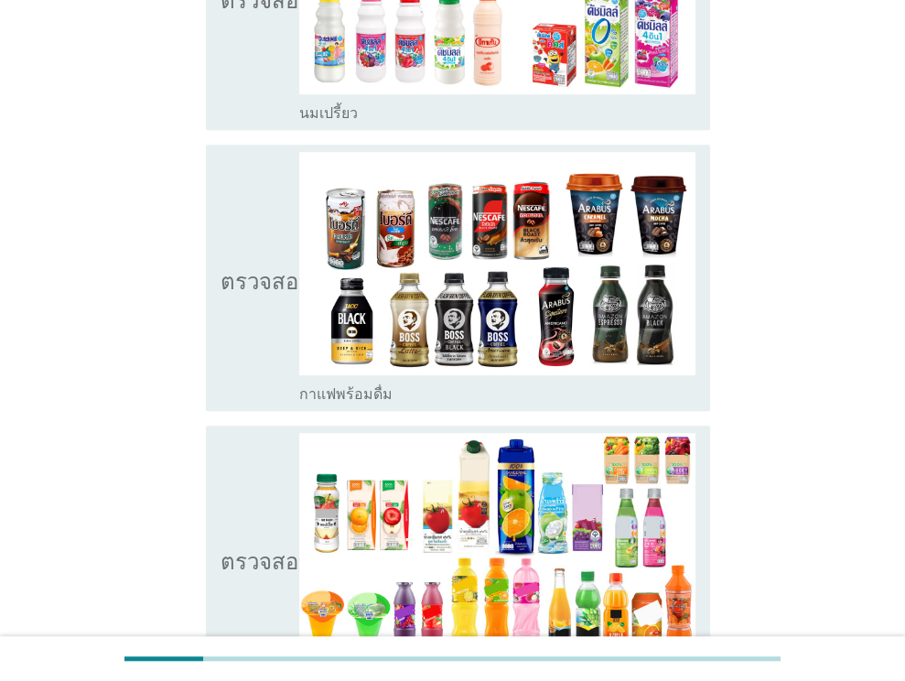
click at [267, 347] on icon "ตรวจสอบ" at bounding box center [267, 277] width 92 height 251
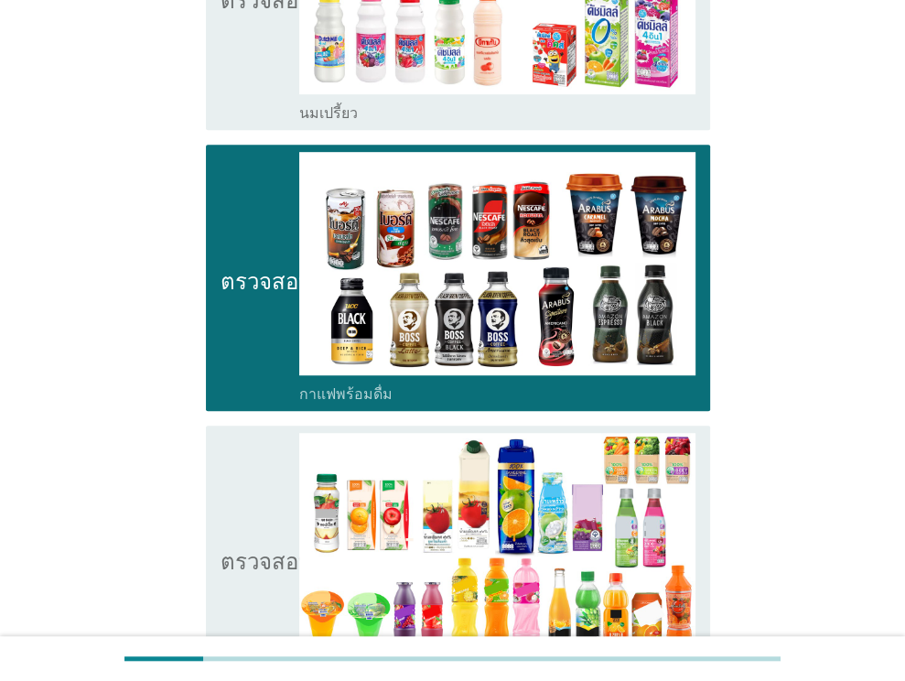
click at [254, 519] on icon "ตรวจสอบ" at bounding box center [267, 558] width 92 height 251
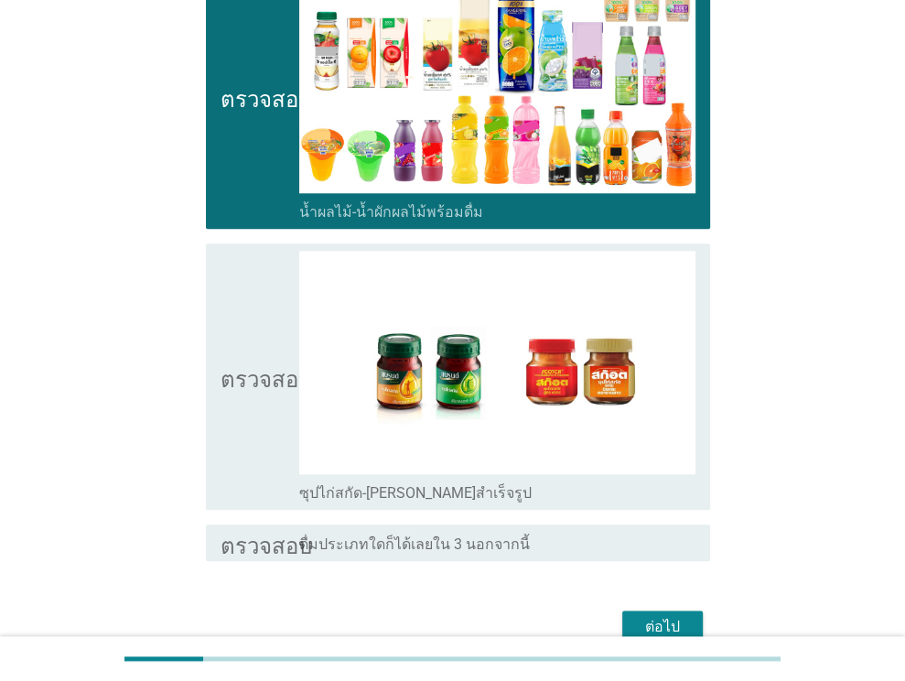
scroll to position [1109, 0]
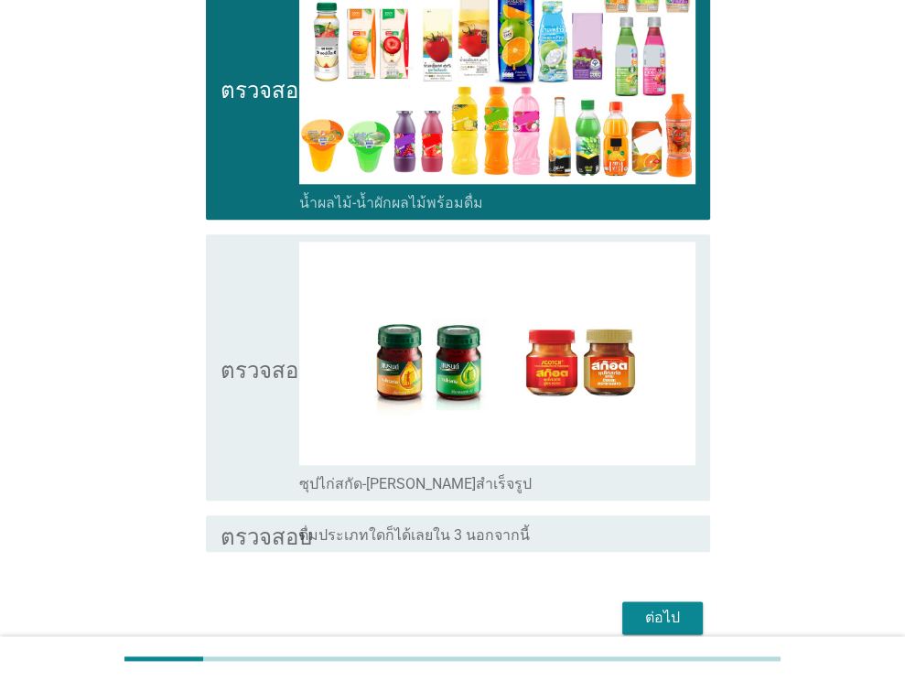
click at [248, 414] on icon "ตรวจสอบ" at bounding box center [267, 367] width 92 height 251
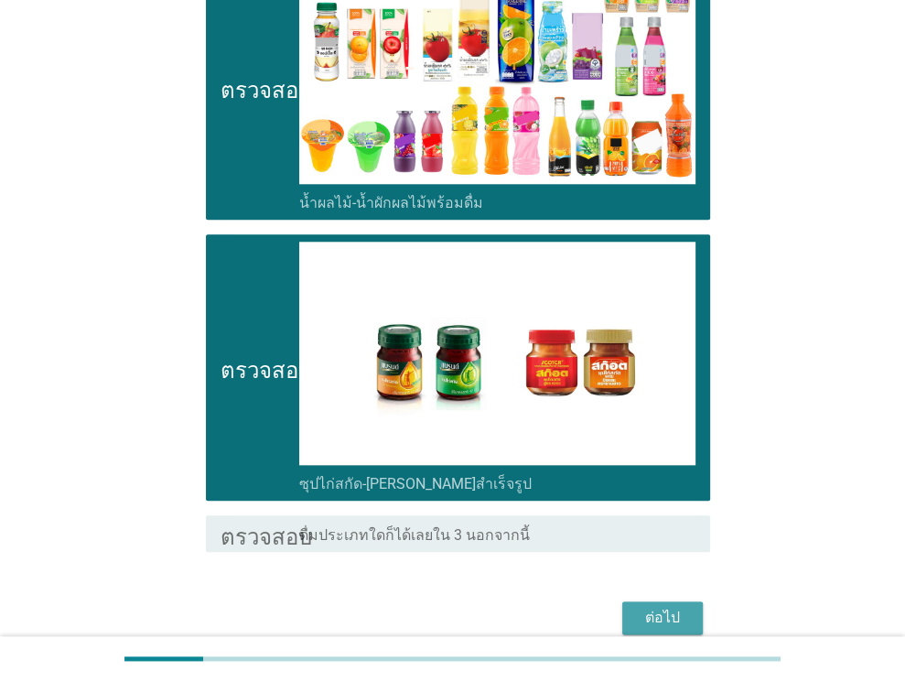
click at [666, 614] on font "ต่อไป" at bounding box center [662, 617] width 35 height 17
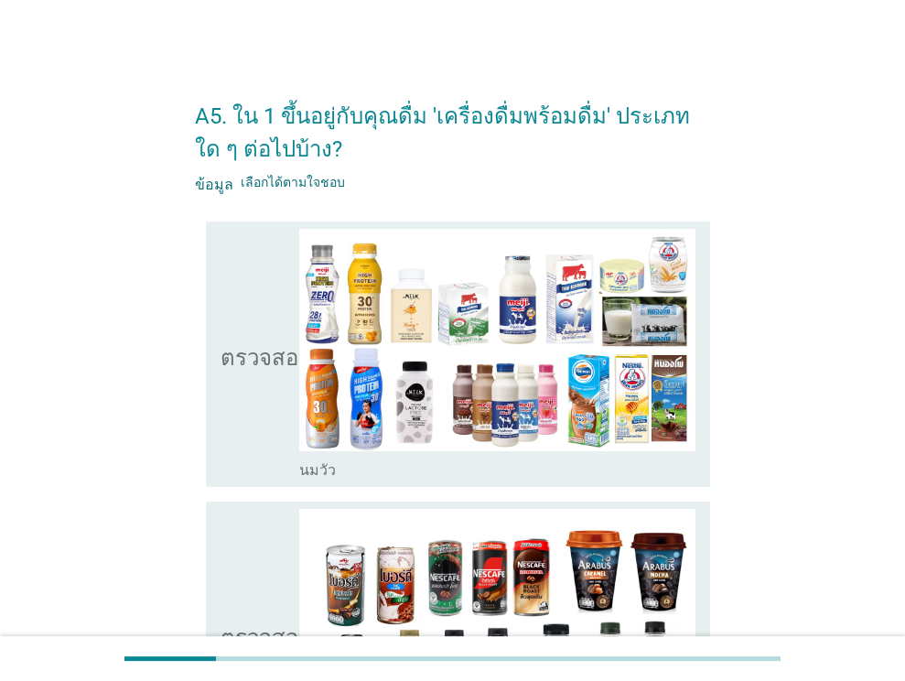
click at [276, 590] on icon "ตรวจสอบ" at bounding box center [267, 634] width 92 height 251
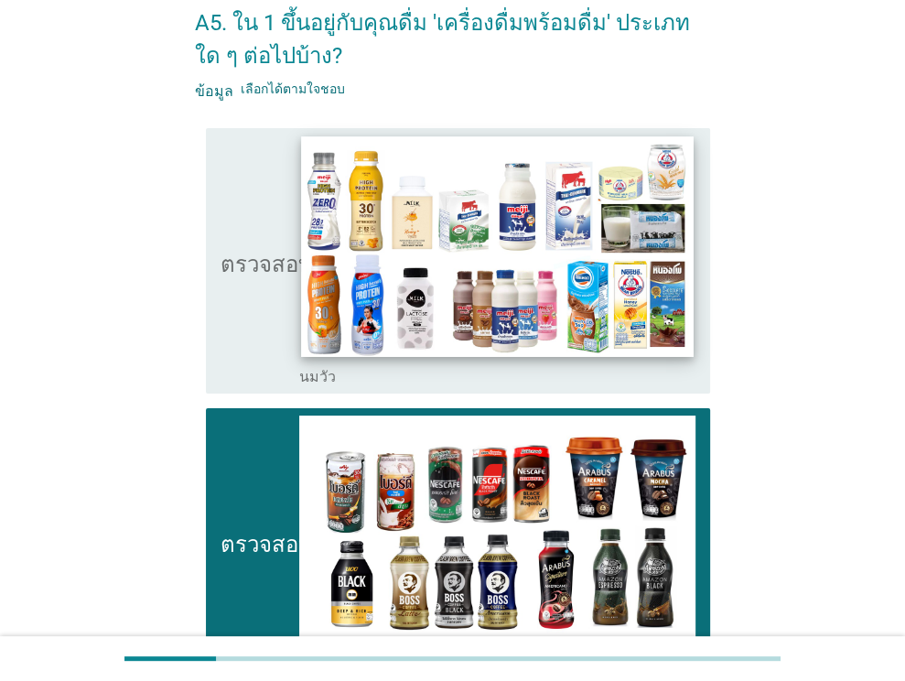
scroll to position [84, 0]
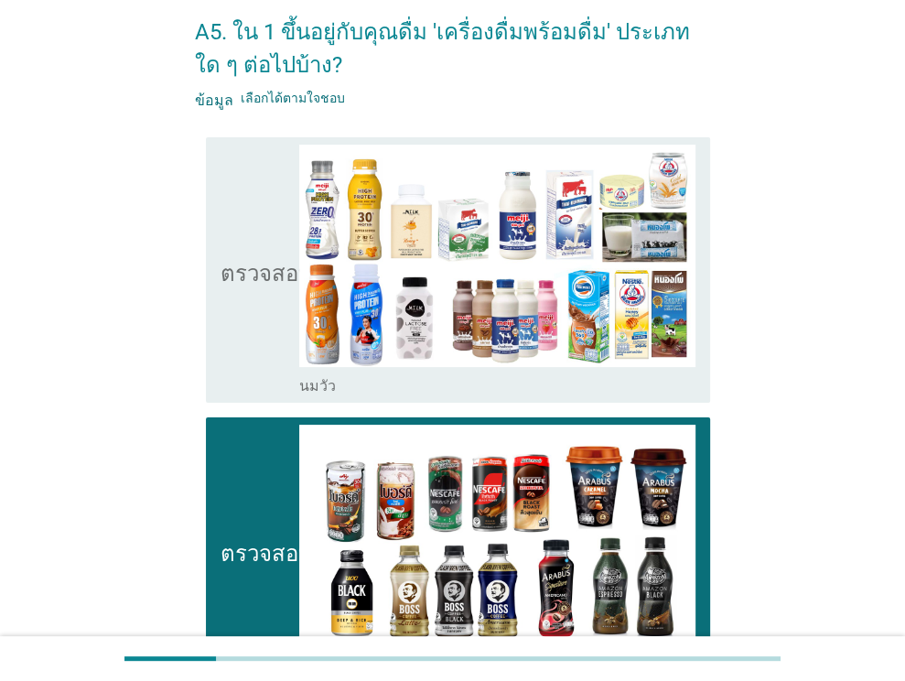
click at [276, 361] on icon "ตรวจสอบ" at bounding box center [267, 270] width 92 height 251
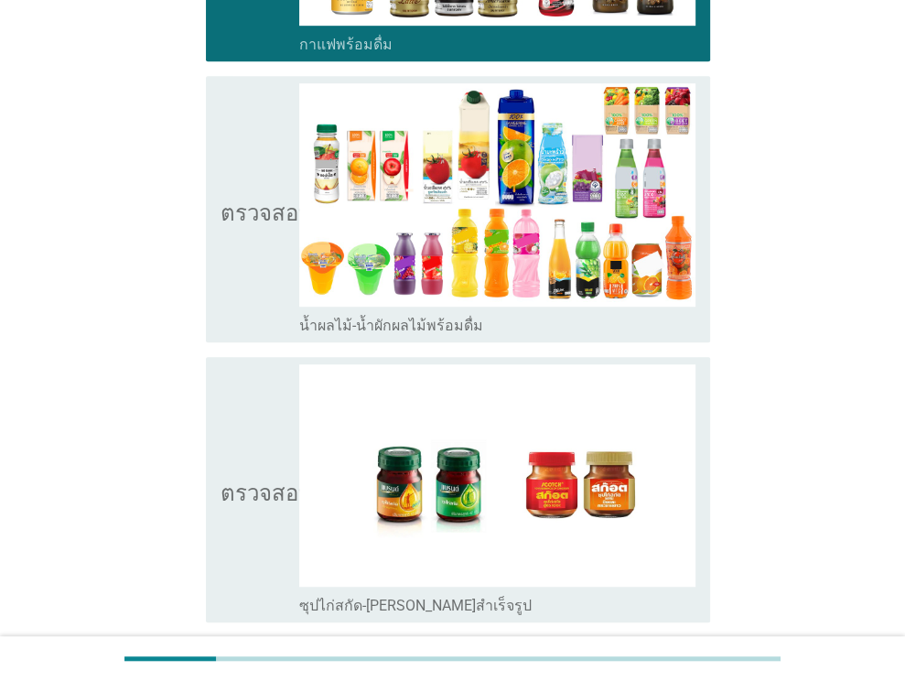
scroll to position [738, 0]
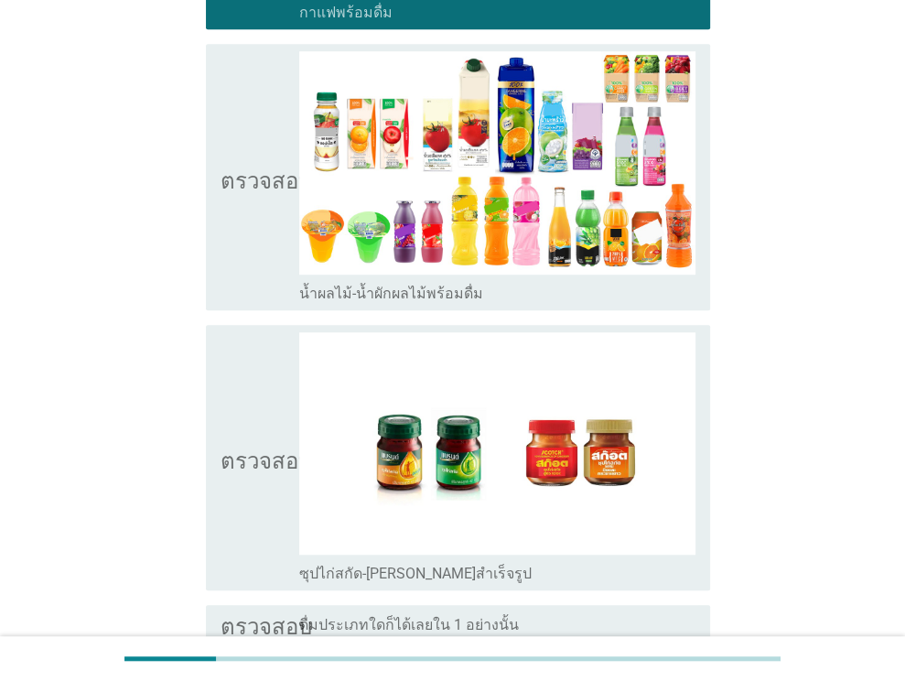
click at [241, 492] on icon "ตรวจสอบ" at bounding box center [267, 457] width 92 height 251
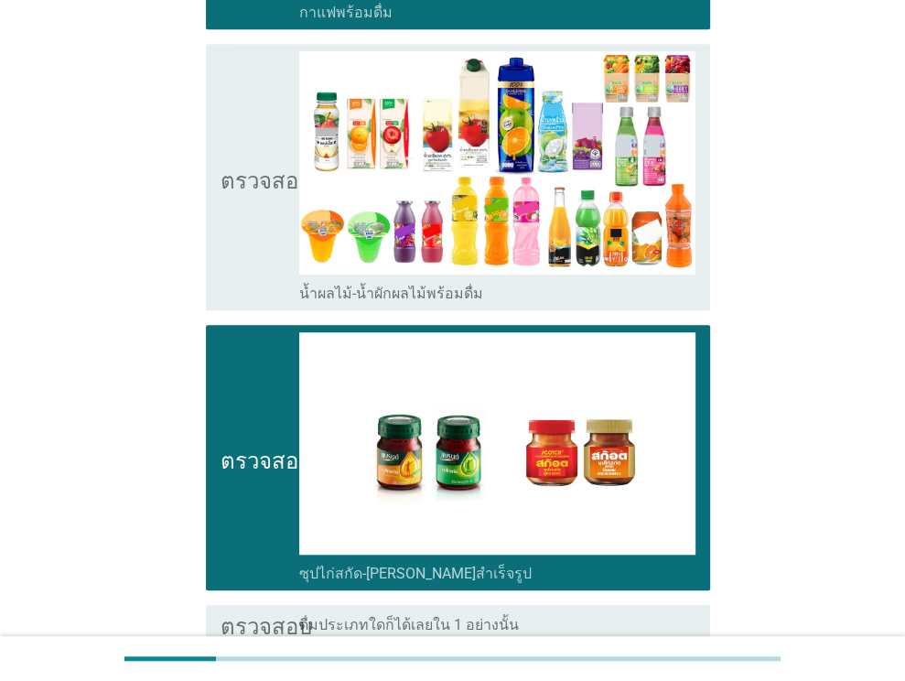
click at [260, 281] on icon "ตรวจสอบ" at bounding box center [267, 176] width 92 height 251
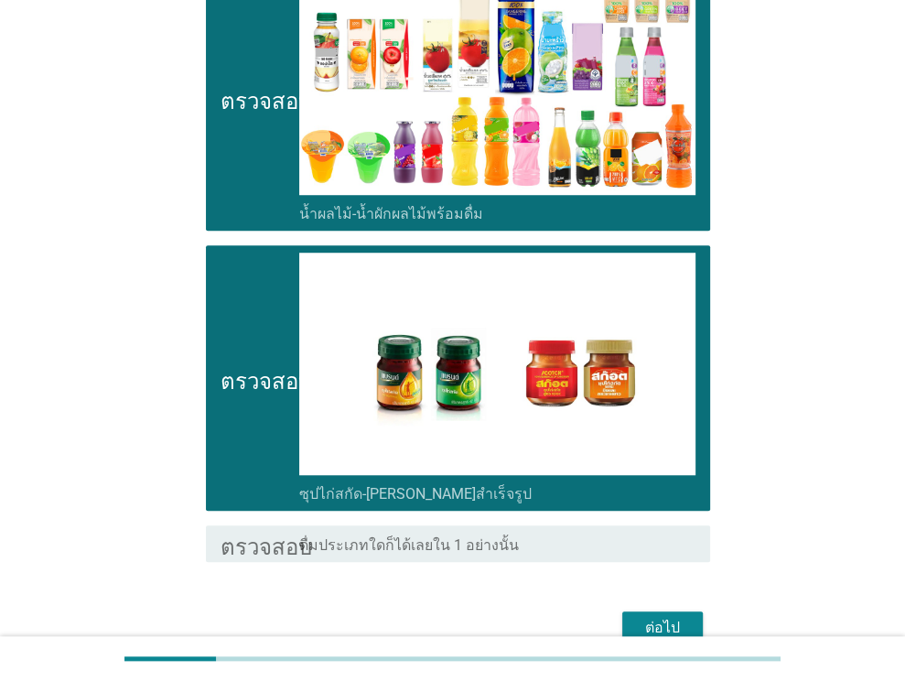
scroll to position [910, 0]
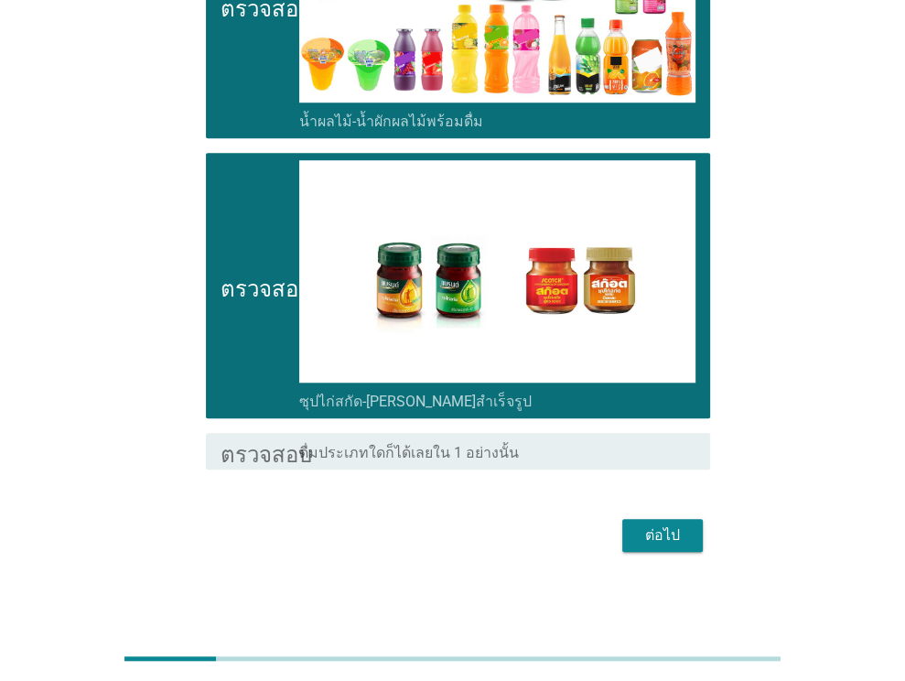
click at [670, 535] on font "ต่อไป" at bounding box center [662, 534] width 35 height 17
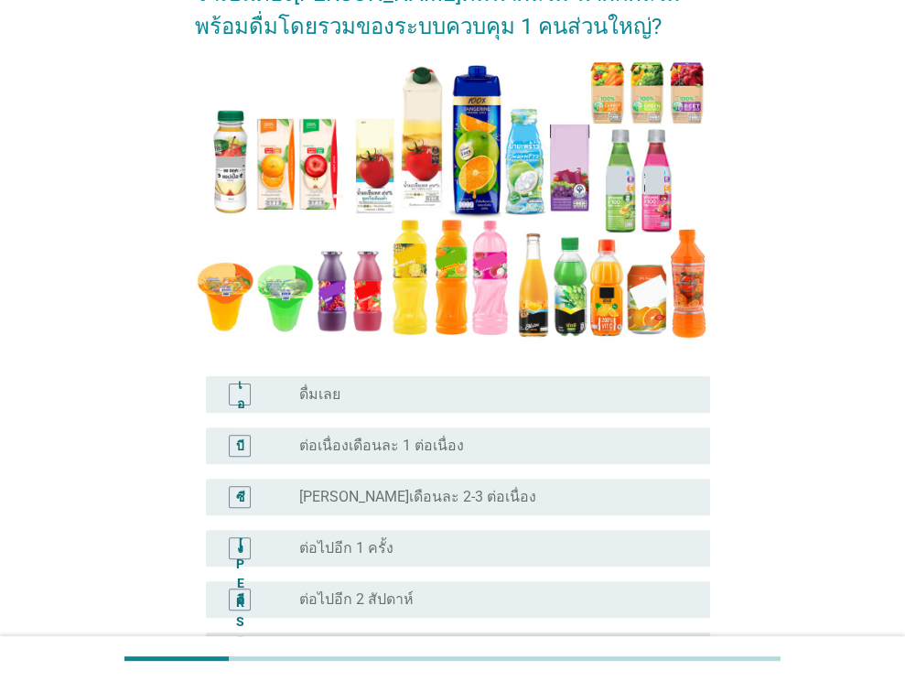
scroll to position [157, 0]
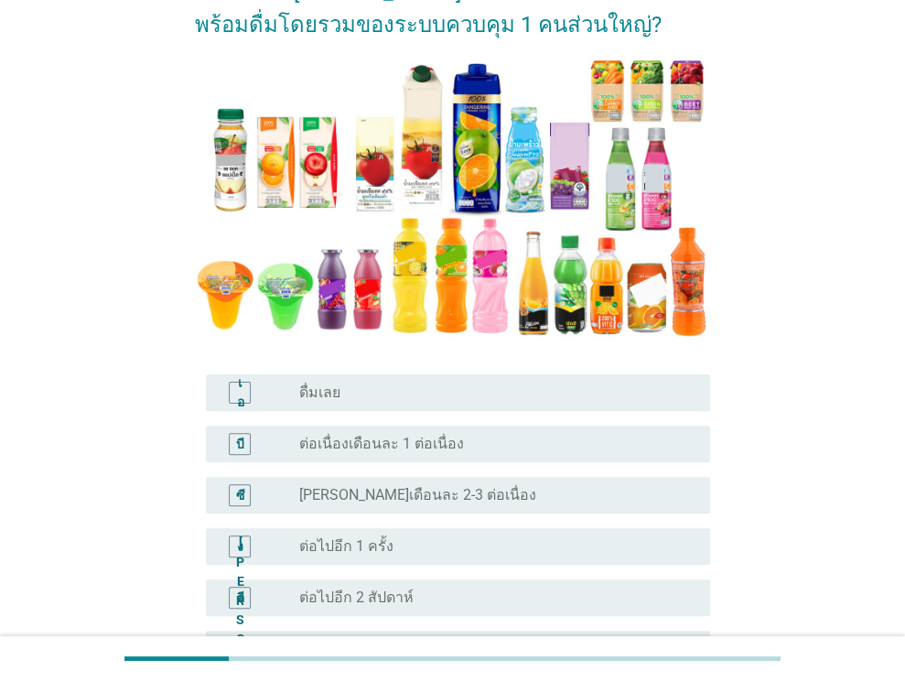
click at [344, 392] on div "ปุ่มวิทยุ[PERSON_NAME]เลือก ดื่มเลย" at bounding box center [490, 393] width 382 height 18
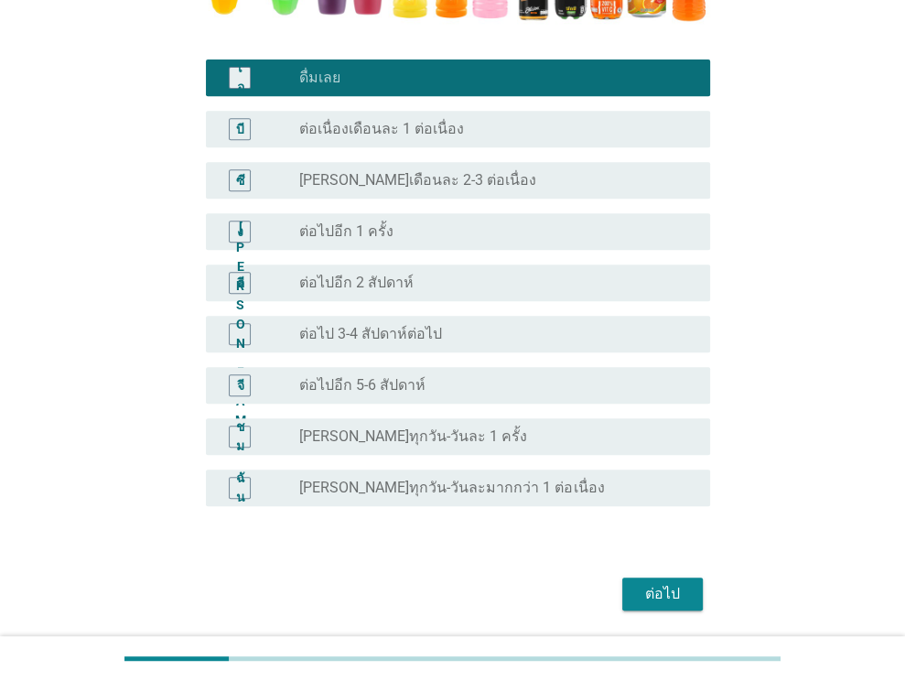
scroll to position [502, 0]
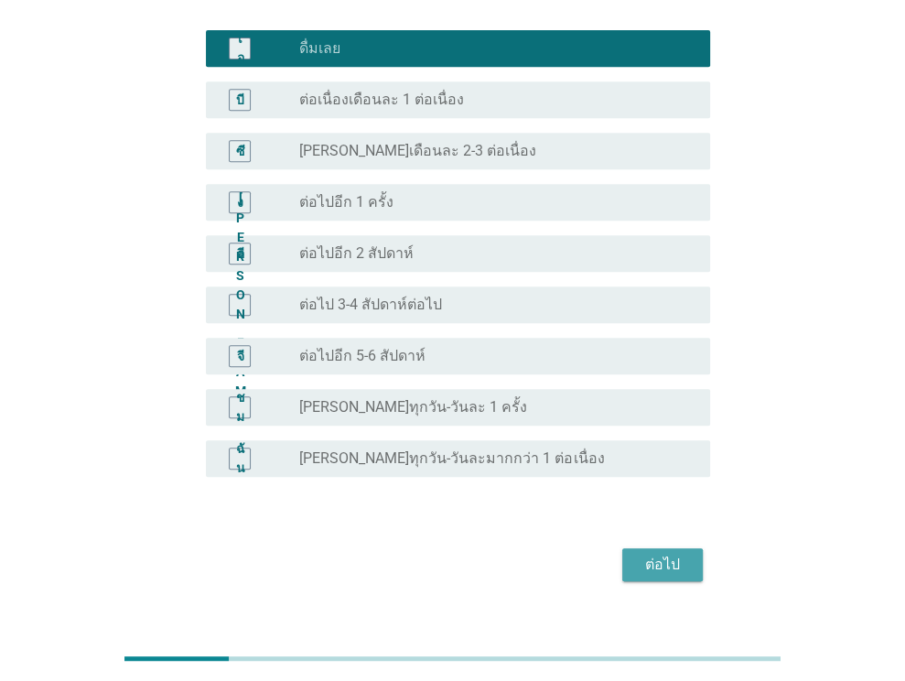
click at [670, 565] on font "ต่อไป" at bounding box center [662, 564] width 35 height 17
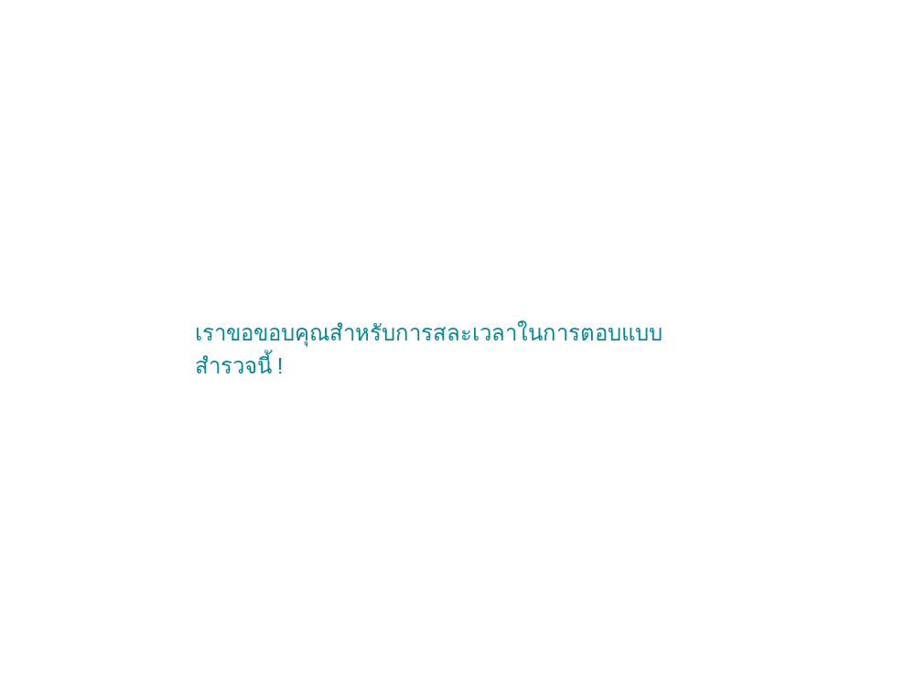
scroll to position [0, 0]
